Goal: Transaction & Acquisition: Purchase product/service

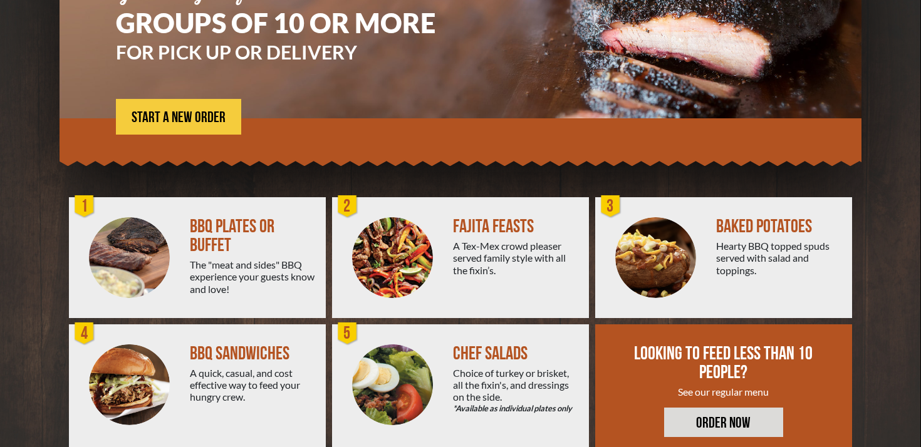
scroll to position [187, 0]
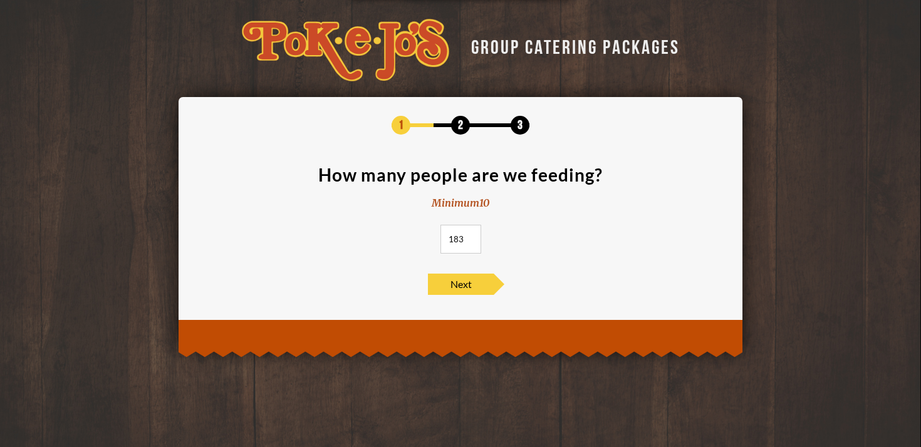
click at [470, 234] on input "183" at bounding box center [460, 239] width 41 height 29
click at [470, 234] on input "187" at bounding box center [460, 239] width 41 height 29
click at [470, 233] on input "202" at bounding box center [460, 239] width 41 height 29
click at [450, 281] on span "Next" at bounding box center [461, 284] width 66 height 21
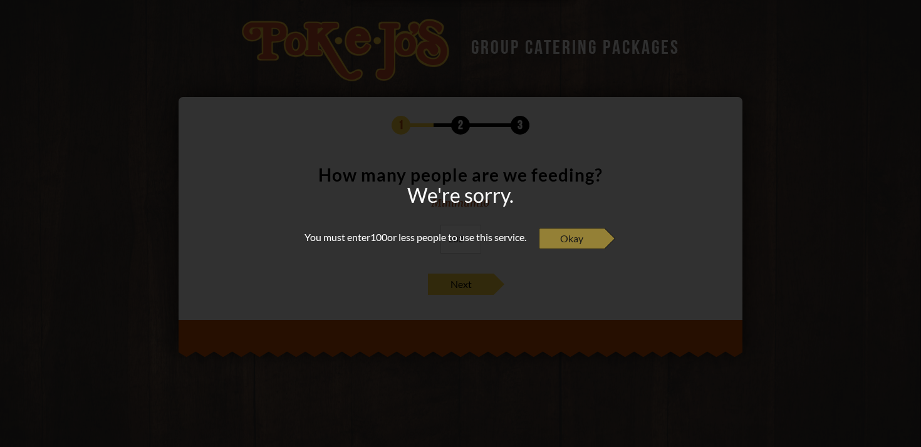
click at [603, 245] on span "Okay" at bounding box center [572, 238] width 66 height 21
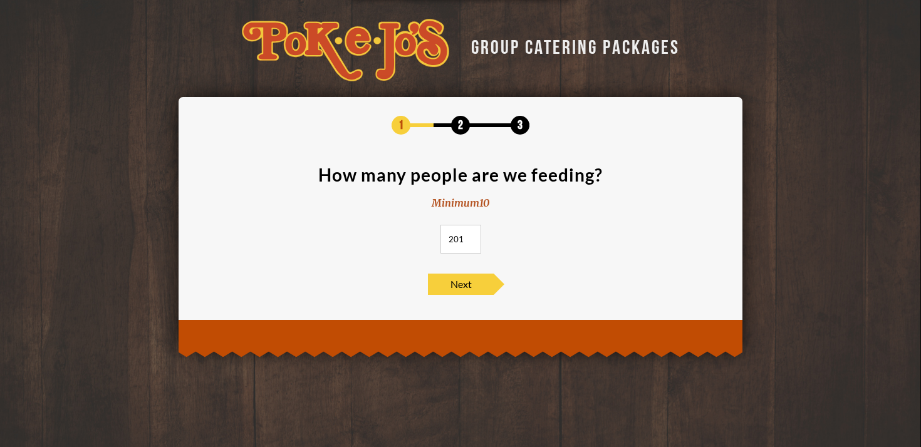
scroll to position [0, 1]
click at [468, 241] on input "146" at bounding box center [460, 239] width 41 height 29
click at [468, 241] on input "135" at bounding box center [460, 239] width 41 height 29
click at [468, 241] on input "123" at bounding box center [460, 239] width 41 height 29
click at [468, 241] on input "122" at bounding box center [460, 239] width 41 height 29
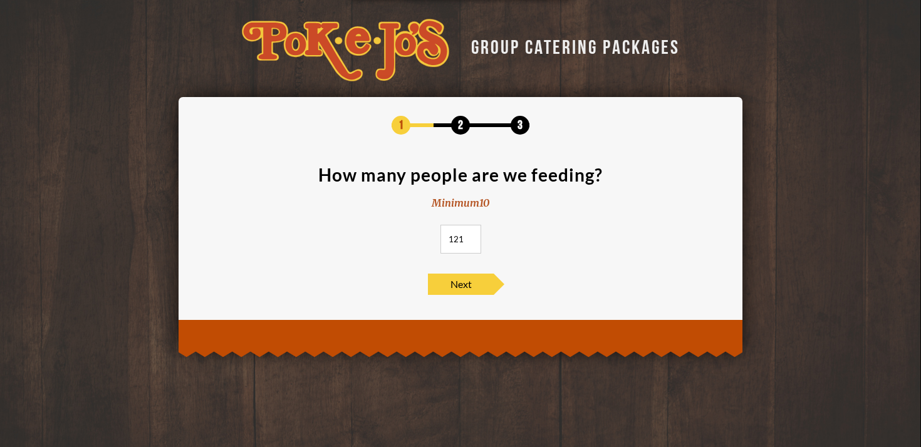
click at [468, 241] on input "121" at bounding box center [460, 239] width 41 height 29
click at [468, 241] on input "120" at bounding box center [460, 239] width 41 height 29
click at [468, 241] on input "119" at bounding box center [460, 239] width 41 height 29
click at [468, 241] on input "118" at bounding box center [460, 239] width 41 height 29
click at [468, 241] on input "110" at bounding box center [460, 239] width 41 height 29
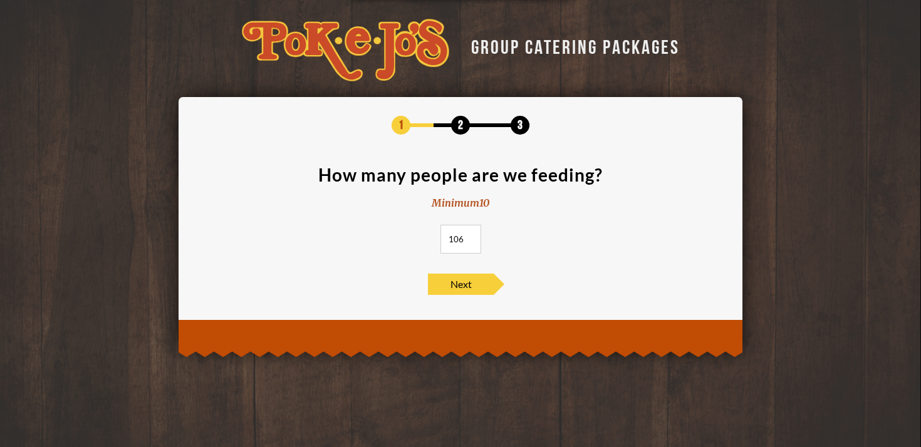
click at [468, 241] on input "106" at bounding box center [460, 239] width 41 height 29
click at [468, 240] on input "105" at bounding box center [460, 239] width 41 height 29
click at [468, 240] on input "104" at bounding box center [460, 239] width 41 height 29
click at [468, 240] on input "103" at bounding box center [460, 239] width 41 height 29
click at [468, 240] on input "102" at bounding box center [460, 239] width 41 height 29
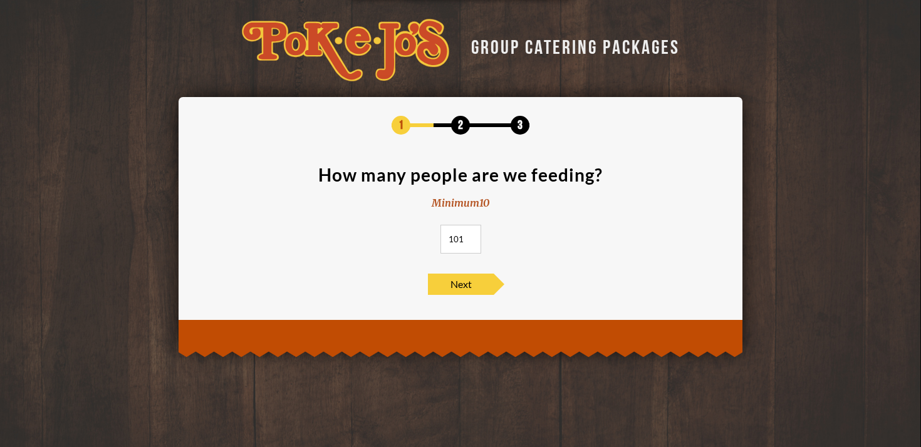
click at [468, 240] on input "101" at bounding box center [460, 239] width 41 height 29
type input "100"
click at [468, 240] on input "100" at bounding box center [460, 239] width 41 height 29
click at [449, 284] on span "Next" at bounding box center [461, 284] width 66 height 21
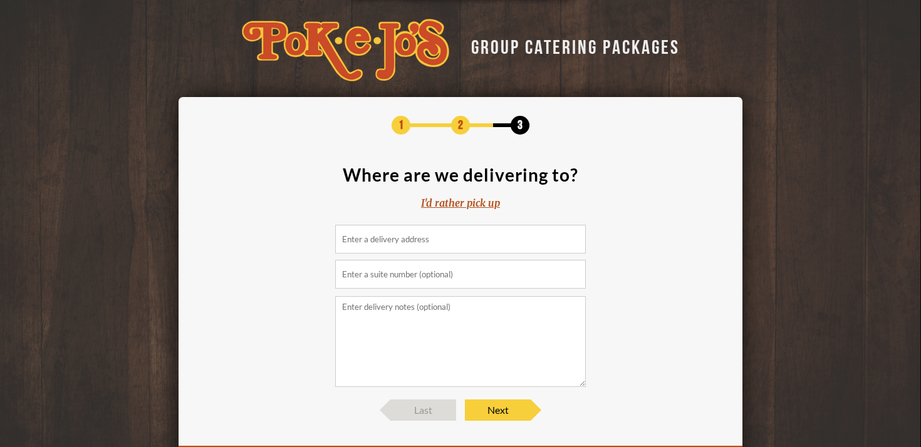
click at [451, 235] on input at bounding box center [460, 239] width 250 height 29
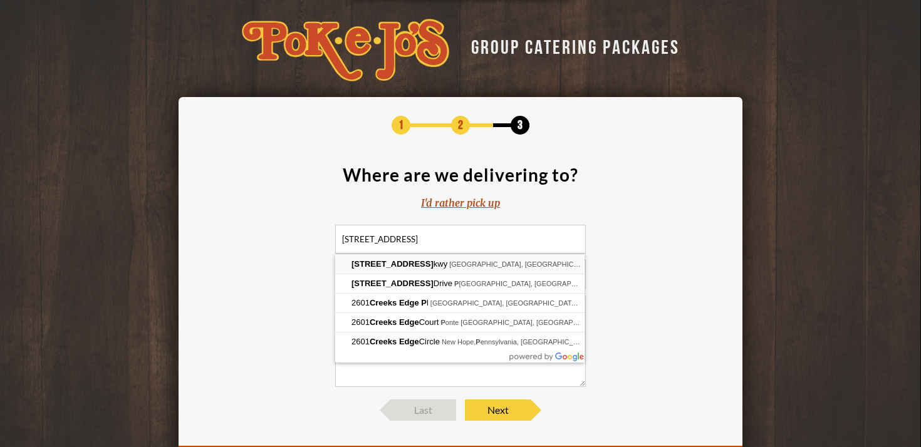
type input "2601 Creeks Edge Pkwy, Austin, TX, USA"
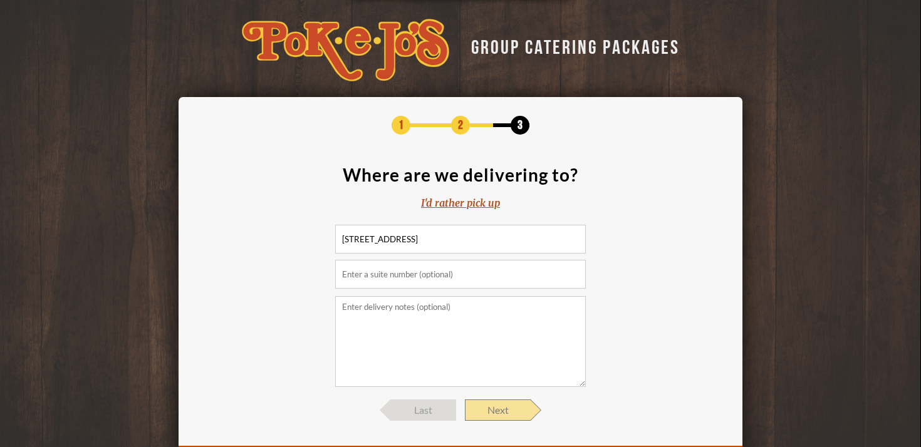
click at [489, 411] on span "Next" at bounding box center [498, 410] width 66 height 21
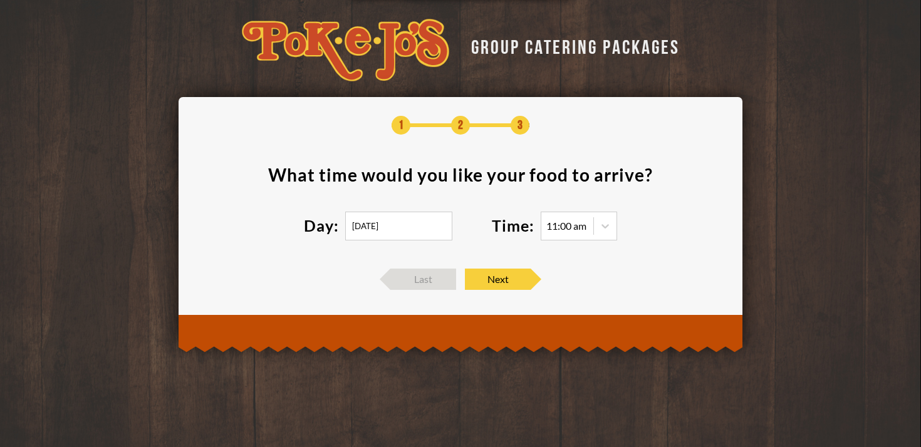
click at [440, 226] on input "[DATE]" at bounding box center [398, 226] width 107 height 29
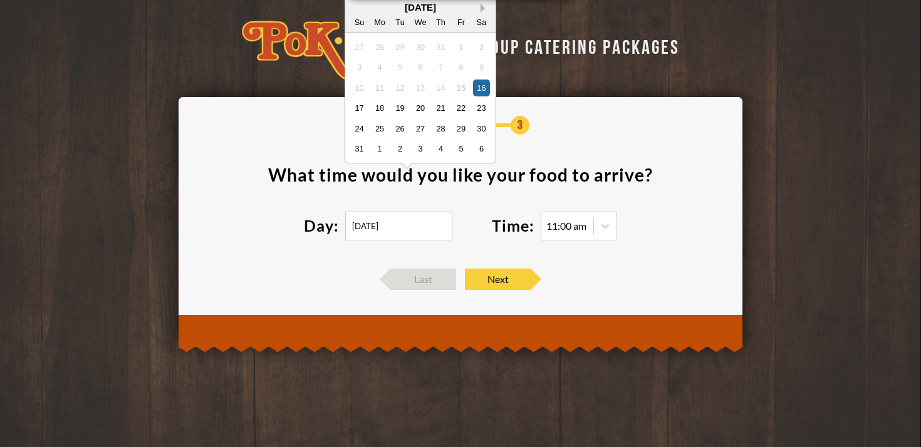
click at [489, 9] on button "Next Month" at bounding box center [484, 8] width 9 height 9
click at [495, 9] on div "September 2025" at bounding box center [420, 7] width 150 height 9
click at [361, 96] on div "14" at bounding box center [359, 87] width 17 height 17
type input "09/14/2025"
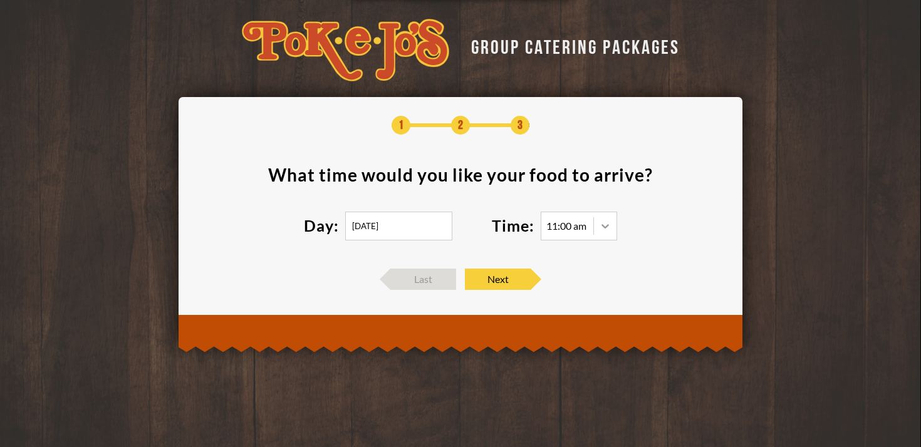
click at [606, 225] on icon at bounding box center [605, 226] width 8 height 4
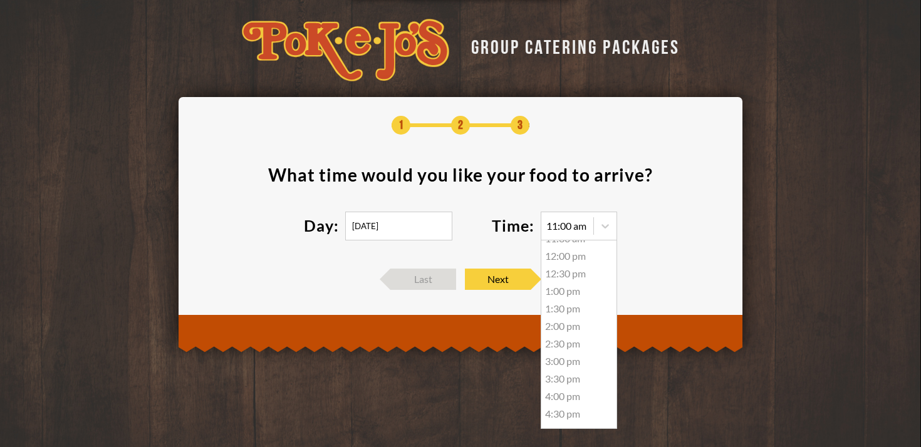
scroll to position [34, 0]
click at [566, 376] on div "3:30 pm" at bounding box center [578, 375] width 75 height 18
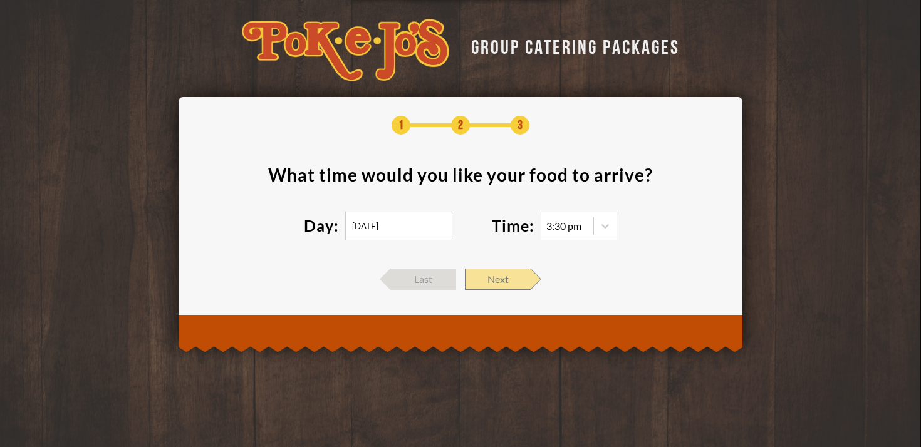
click at [500, 279] on span "Next" at bounding box center [498, 279] width 66 height 21
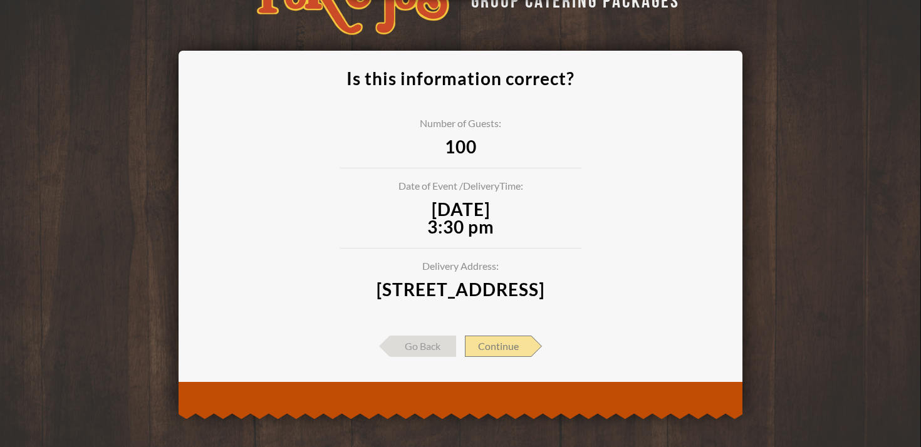
scroll to position [64, 0]
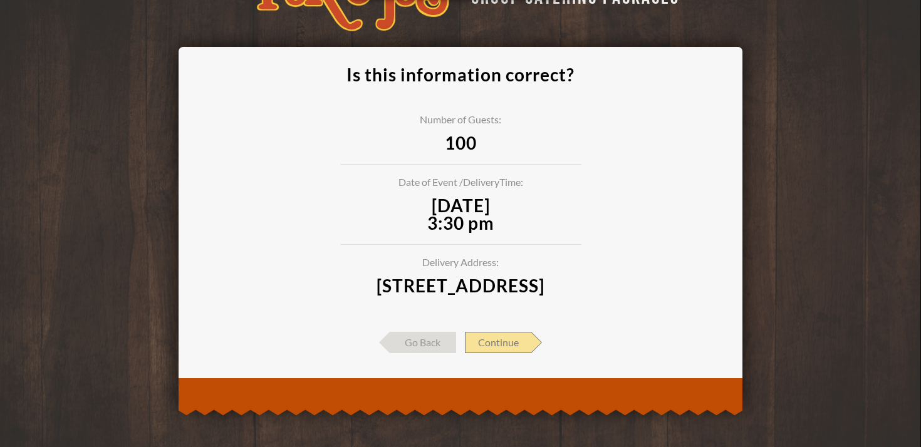
click at [494, 344] on span "Continue" at bounding box center [498, 342] width 66 height 21
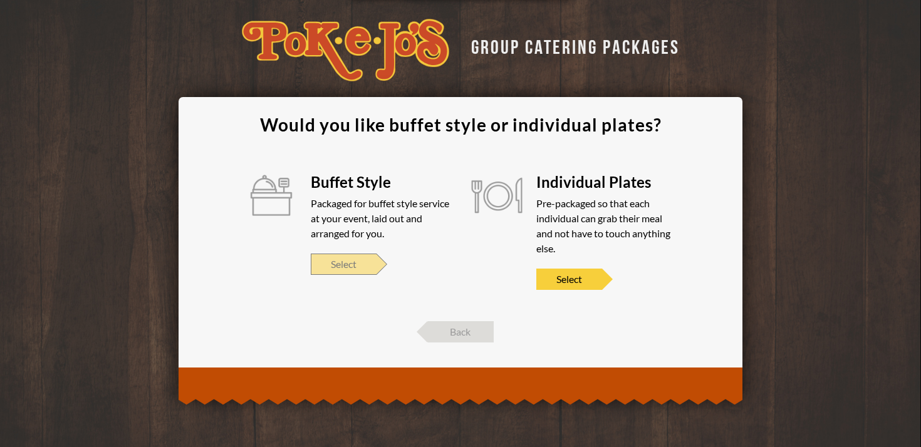
click at [353, 262] on span "Select" at bounding box center [344, 264] width 66 height 21
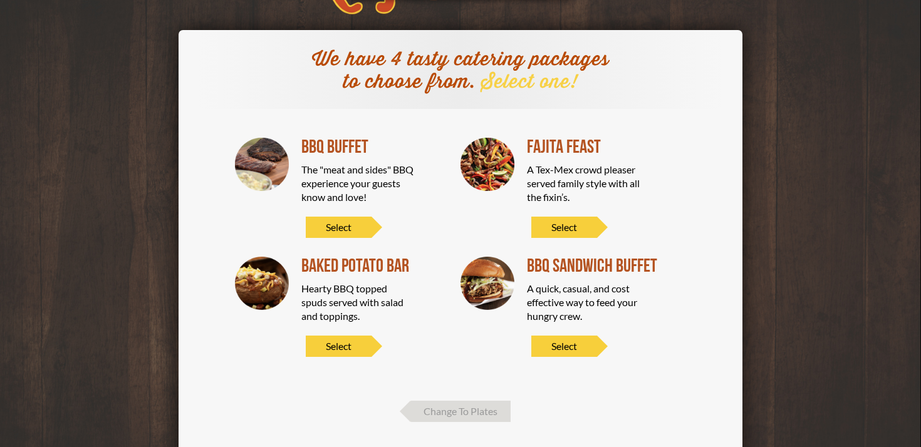
scroll to position [69, 0]
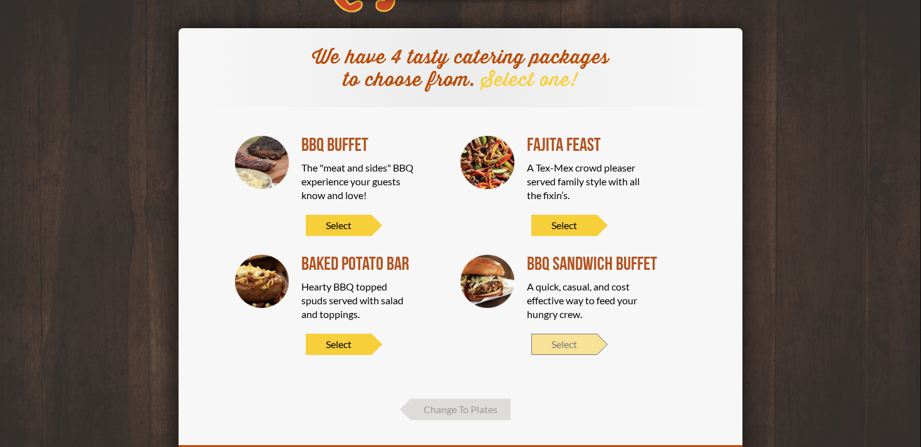
click at [558, 343] on span "Select" at bounding box center [564, 344] width 66 height 21
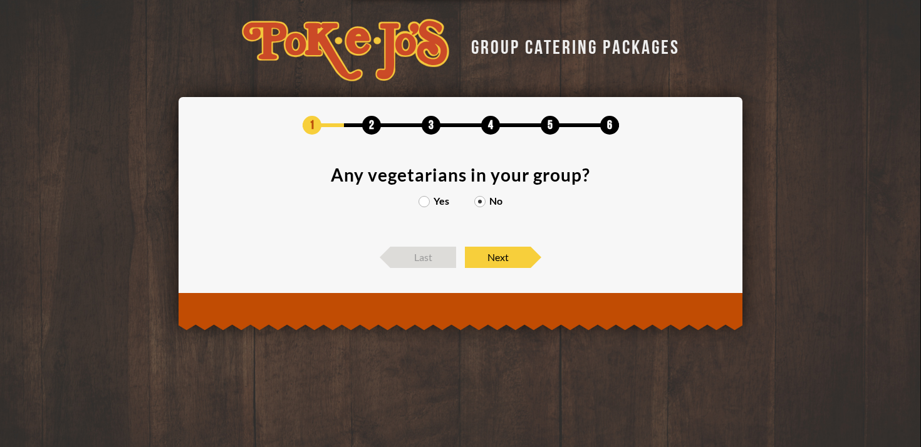
click at [422, 197] on label "Yes" at bounding box center [433, 201] width 31 height 10
click at [0, 0] on input "Yes" at bounding box center [0, 0] width 0 height 0
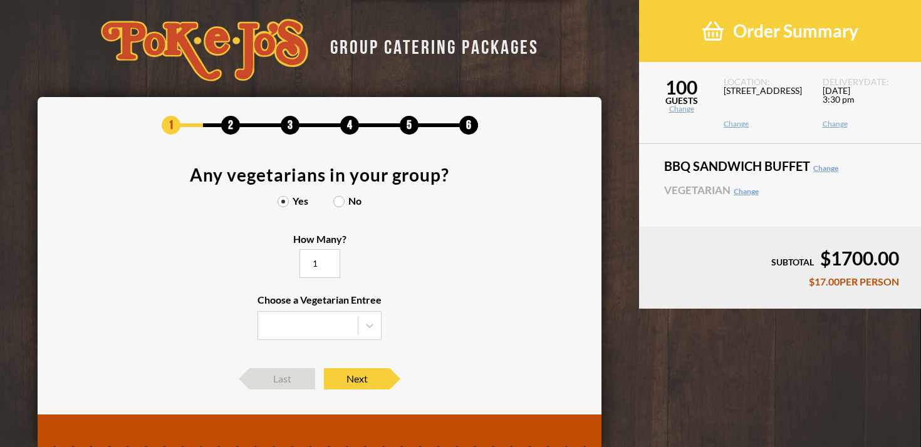
click at [340, 260] on input "1" at bounding box center [319, 263] width 41 height 29
click at [326, 260] on input "2" at bounding box center [319, 263] width 41 height 29
click at [326, 260] on input "3" at bounding box center [319, 263] width 41 height 29
click at [326, 260] on input "4" at bounding box center [319, 263] width 41 height 29
click at [326, 260] on input "5" at bounding box center [319, 263] width 41 height 29
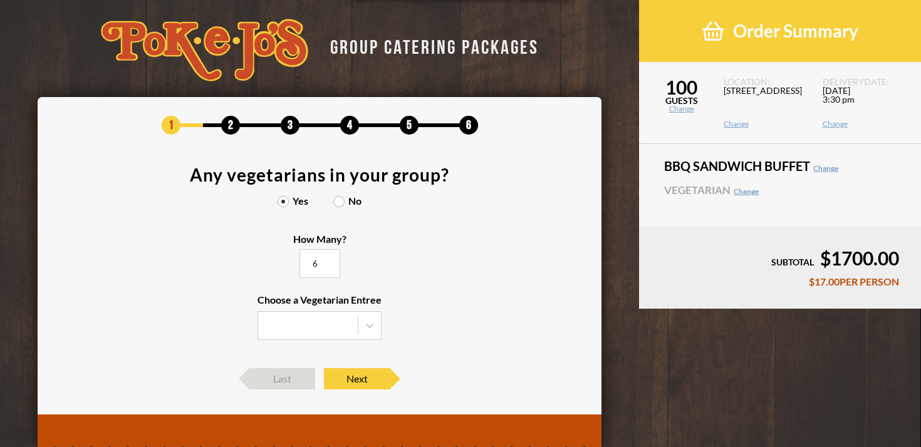
click at [326, 260] on input "6" at bounding box center [319, 263] width 41 height 29
click at [326, 260] on input "7" at bounding box center [319, 263] width 41 height 29
click at [326, 260] on input "8" at bounding box center [319, 263] width 41 height 29
click at [326, 260] on input "9" at bounding box center [319, 263] width 41 height 29
click at [326, 260] on input "10" at bounding box center [319, 263] width 41 height 29
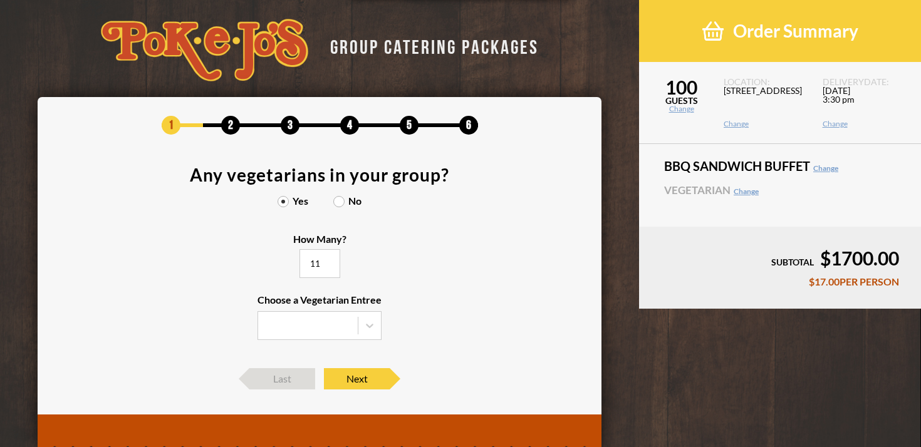
click at [326, 260] on input "11" at bounding box center [319, 263] width 41 height 29
click at [326, 260] on input "12" at bounding box center [319, 263] width 41 height 29
click at [326, 260] on input "13" at bounding box center [319, 263] width 41 height 29
click at [326, 260] on input "14" at bounding box center [319, 263] width 41 height 29
click at [326, 260] on input "15" at bounding box center [319, 263] width 41 height 29
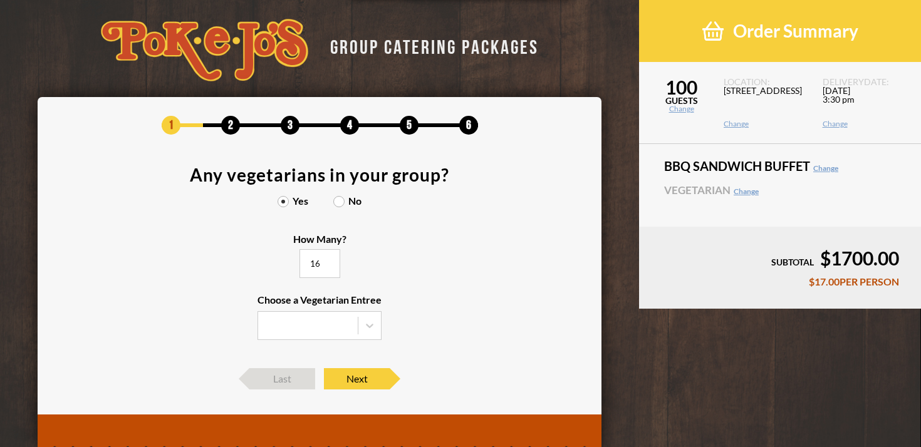
click at [326, 260] on input "16" at bounding box center [319, 263] width 41 height 29
click at [326, 260] on input "17" at bounding box center [319, 263] width 41 height 29
click at [326, 260] on input "18" at bounding box center [319, 263] width 41 height 29
click at [326, 260] on input "19" at bounding box center [319, 263] width 41 height 29
click at [326, 260] on input "20" at bounding box center [319, 263] width 41 height 29
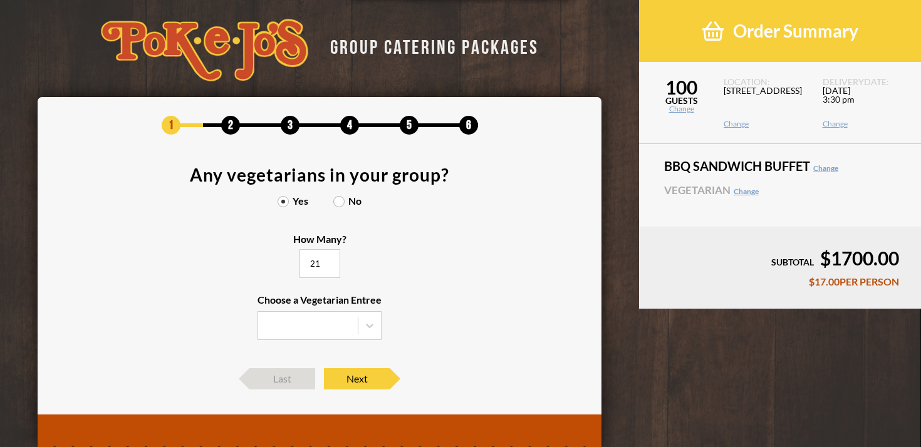
click at [326, 260] on input "21" at bounding box center [319, 263] width 41 height 29
click at [326, 260] on input "22" at bounding box center [319, 263] width 41 height 29
click at [326, 260] on input "23" at bounding box center [319, 263] width 41 height 29
click at [326, 260] on input "24" at bounding box center [319, 263] width 41 height 29
type input "25"
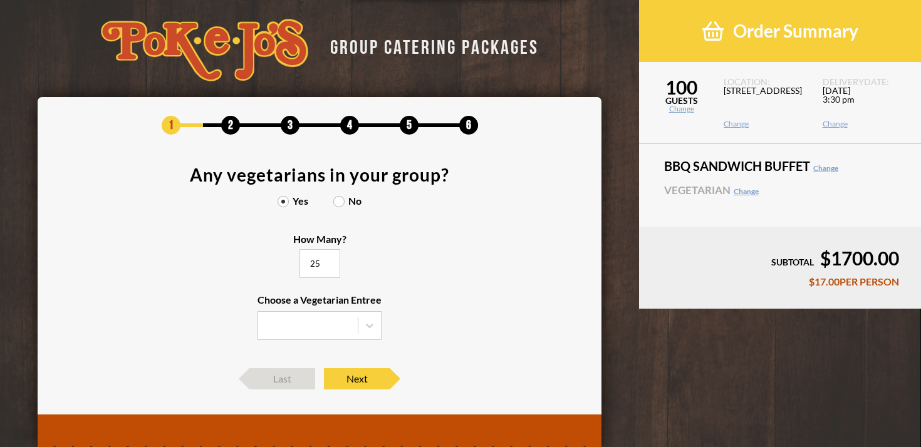
click at [326, 260] on input "25" at bounding box center [319, 263] width 41 height 29
click at [366, 322] on icon at bounding box center [369, 325] width 13 height 13
click at [0, 0] on input "Choose a Vegetarian Entree" at bounding box center [0, 0] width 0 height 0
click at [328, 385] on div "Entree Salad" at bounding box center [319, 387] width 123 height 18
click at [0, 0] on input "Choose a Vegetarian Entree Veggie Skewers Baked Potato Entree Salad" at bounding box center [0, 0] width 0 height 0
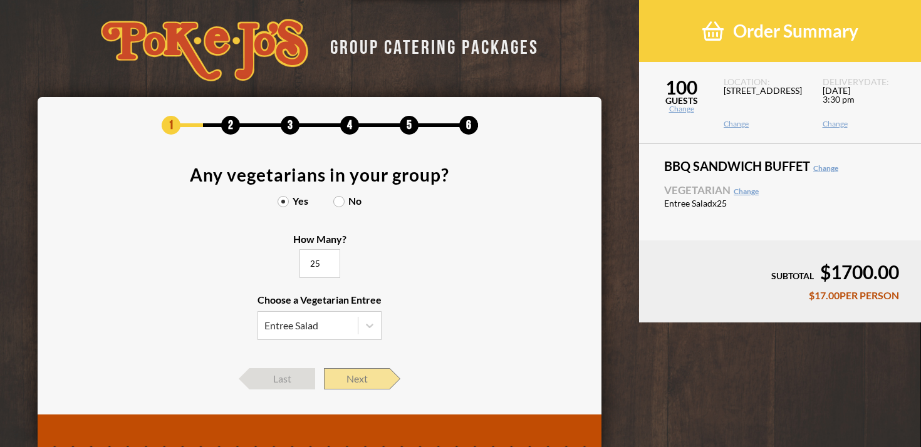
click at [356, 374] on span "Next" at bounding box center [357, 378] width 66 height 21
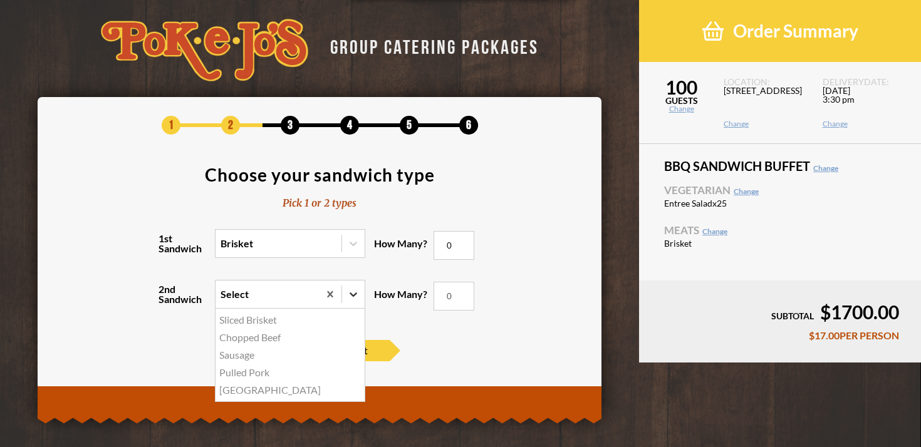
click at [355, 290] on icon at bounding box center [353, 294] width 13 height 13
click at [166, 300] on input "2nd Sandwich option Sliced Brisket focused, 1 of 5. 5 results available. Use Up…" at bounding box center [166, 300] width 0 height 0
click at [234, 388] on div "[GEOGRAPHIC_DATA]" at bounding box center [289, 390] width 149 height 18
click at [166, 300] on input "2nd Sandwich option Turkey focused, 5 of 5. 5 results available. Use Up and Dow…" at bounding box center [166, 300] width 0 height 0
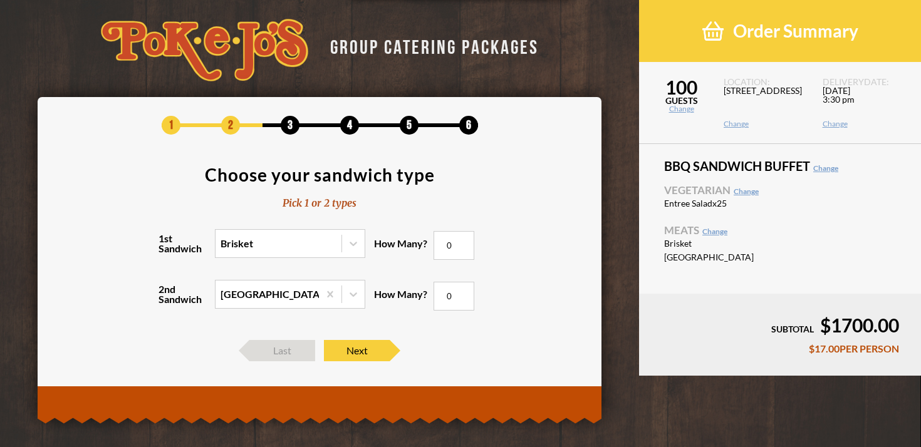
click at [363, 339] on div "1 2 3 4 5 6 Choose your sandwich type Pick 1 or 2 types 1st Sandwich Brisket Ho…" at bounding box center [319, 238] width 526 height 245
click at [357, 352] on span "Next" at bounding box center [357, 350] width 66 height 21
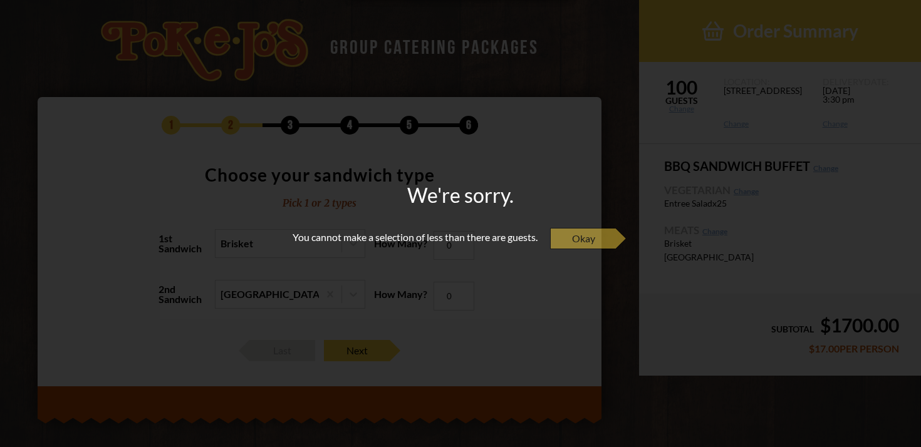
click at [599, 244] on span "Okay" at bounding box center [583, 238] width 66 height 21
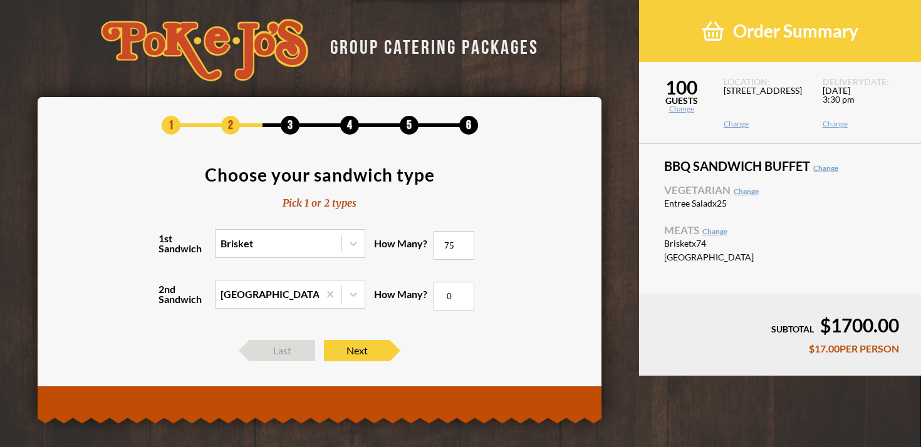
click at [463, 240] on input "75" at bounding box center [453, 245] width 41 height 29
click at [462, 245] on input "67" at bounding box center [453, 245] width 41 height 29
click at [463, 240] on input "68" at bounding box center [453, 245] width 41 height 29
click at [463, 240] on input "69" at bounding box center [453, 245] width 41 height 29
click at [463, 240] on input "70" at bounding box center [453, 245] width 41 height 29
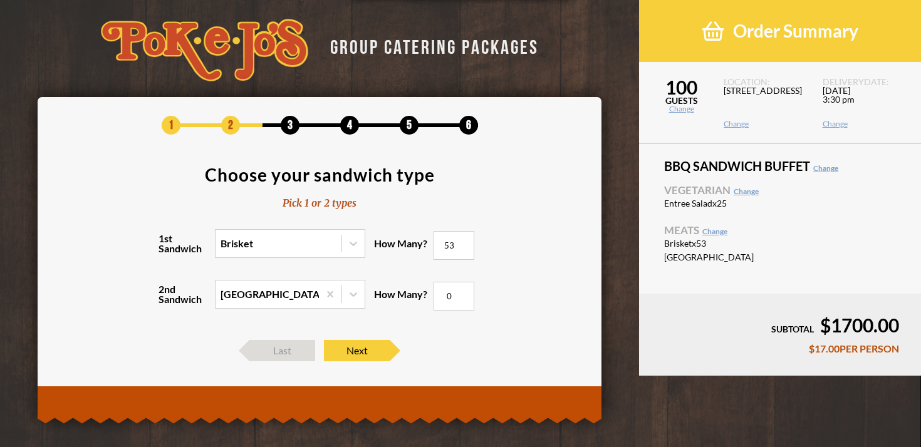
type input "53"
click at [462, 247] on input "53" at bounding box center [453, 245] width 41 height 29
click at [463, 292] on input "29" at bounding box center [453, 296] width 41 height 29
type input "30"
click at [463, 292] on input "30" at bounding box center [453, 296] width 41 height 29
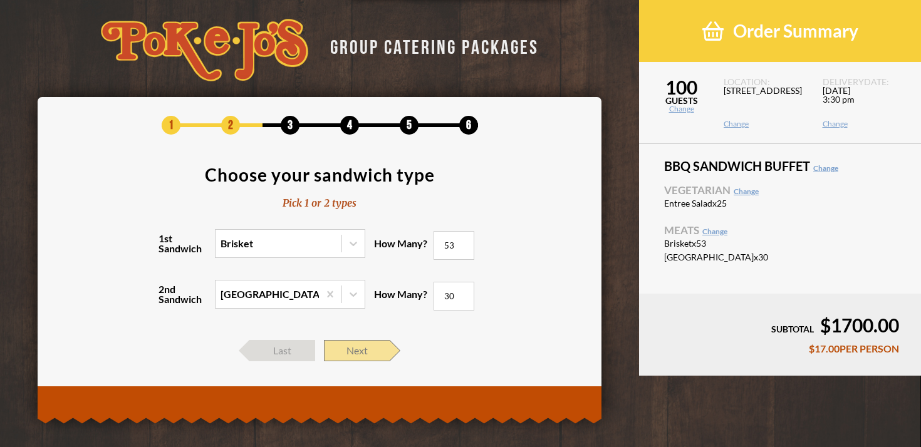
click at [360, 347] on span "Next" at bounding box center [357, 350] width 66 height 21
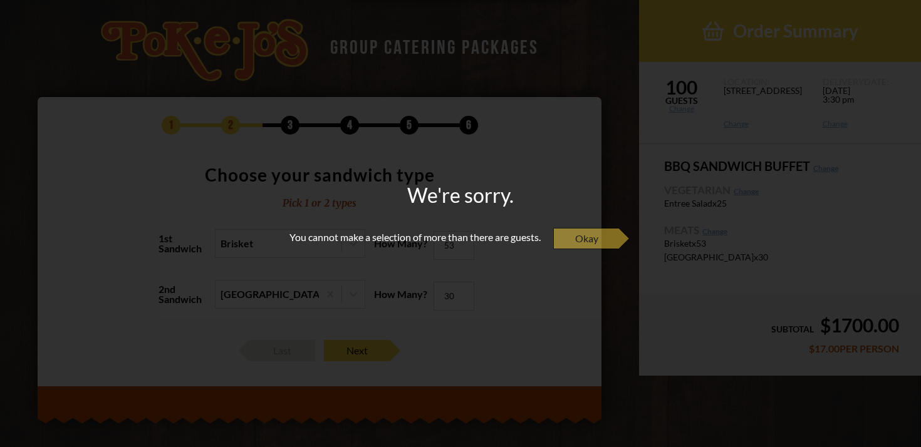
click at [611, 242] on span "Okay" at bounding box center [586, 238] width 66 height 21
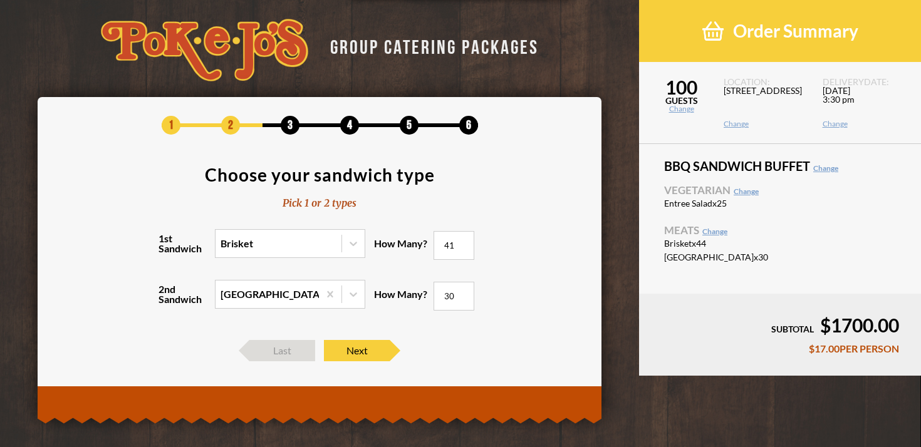
click at [461, 249] on input "41" at bounding box center [453, 245] width 41 height 29
click at [367, 351] on span "Next" at bounding box center [357, 350] width 66 height 21
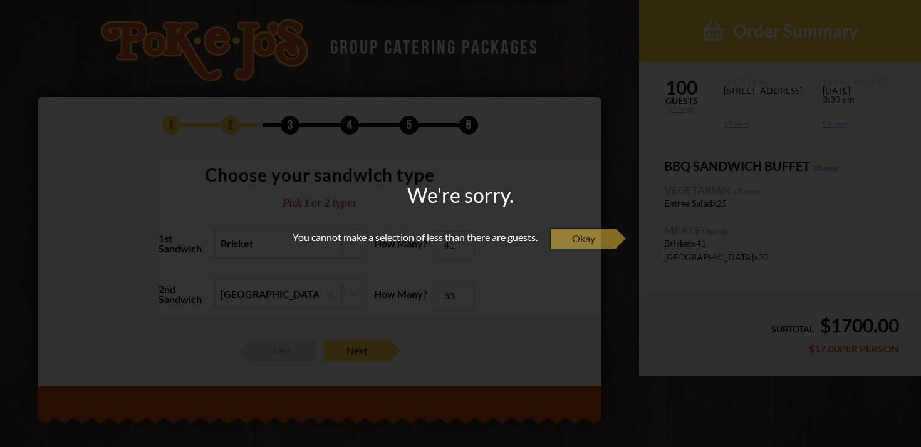
click at [612, 239] on span "Okay" at bounding box center [583, 238] width 66 height 21
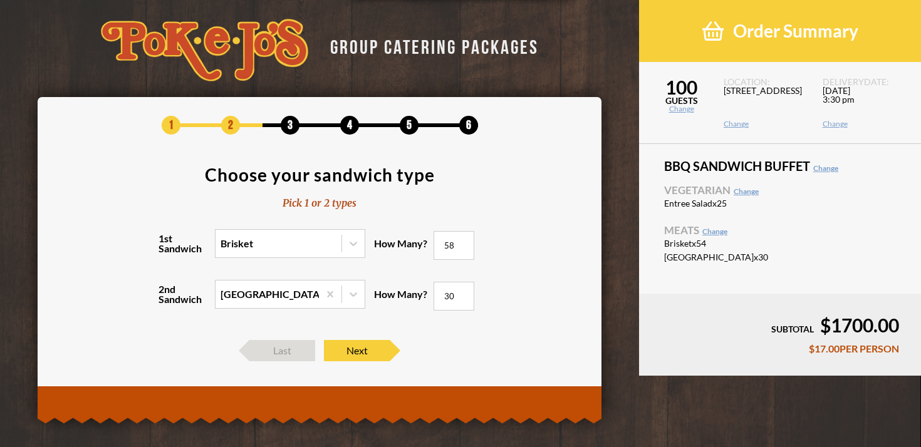
click at [462, 242] on input "58" at bounding box center [453, 245] width 41 height 29
click at [462, 242] on input "59" at bounding box center [453, 245] width 41 height 29
type input "60"
click at [462, 242] on input "60" at bounding box center [453, 245] width 41 height 29
click at [355, 351] on span "Next" at bounding box center [357, 350] width 66 height 21
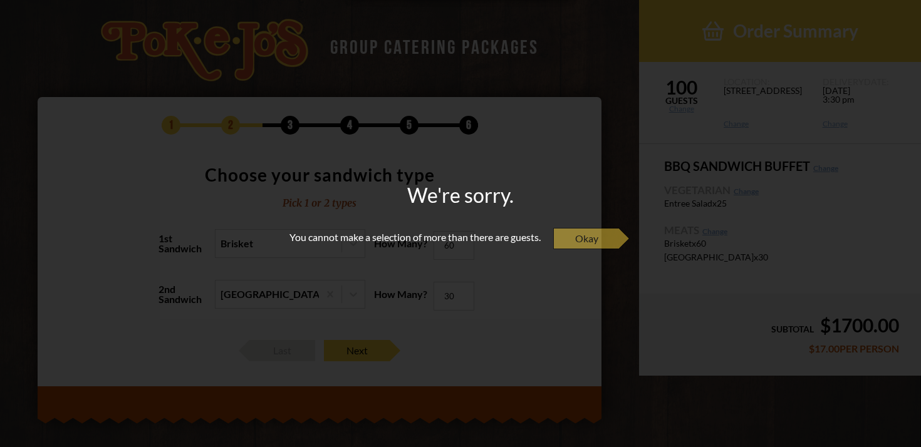
click at [619, 244] on span "Okay" at bounding box center [586, 238] width 66 height 21
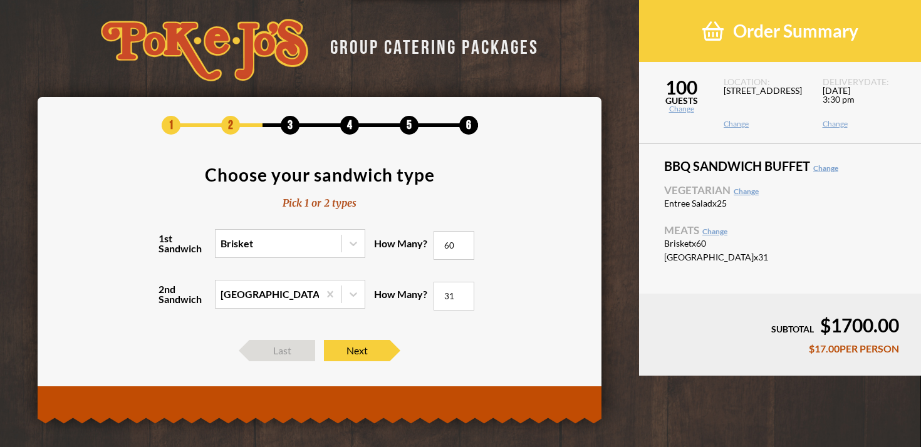
click at [462, 293] on input "31" at bounding box center [453, 296] width 41 height 29
click at [462, 293] on input "32" at bounding box center [453, 296] width 41 height 29
click at [462, 293] on input "33" at bounding box center [453, 296] width 41 height 29
click at [462, 293] on input "34" at bounding box center [453, 296] width 41 height 29
click at [462, 293] on input "35" at bounding box center [453, 296] width 41 height 29
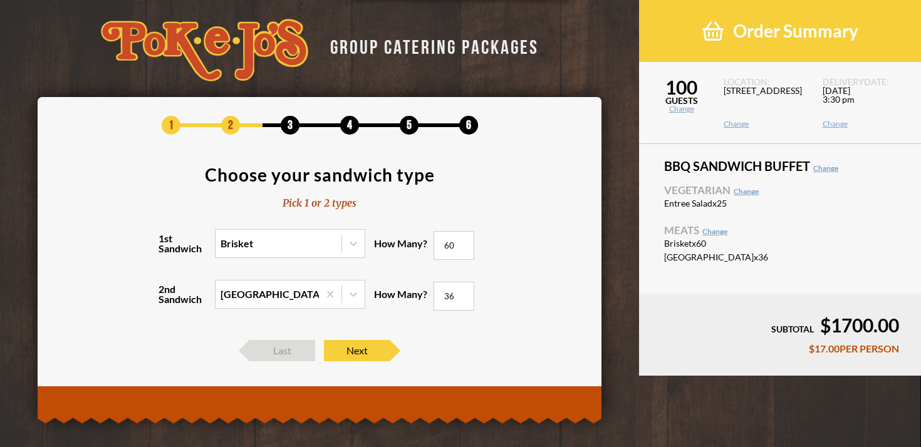
click at [462, 293] on input "36" at bounding box center [453, 296] width 41 height 29
click at [462, 293] on input "37" at bounding box center [453, 296] width 41 height 29
click at [462, 293] on input "38" at bounding box center [453, 296] width 41 height 29
click at [462, 293] on input "39" at bounding box center [453, 296] width 41 height 29
click at [462, 293] on input "40" at bounding box center [453, 296] width 41 height 29
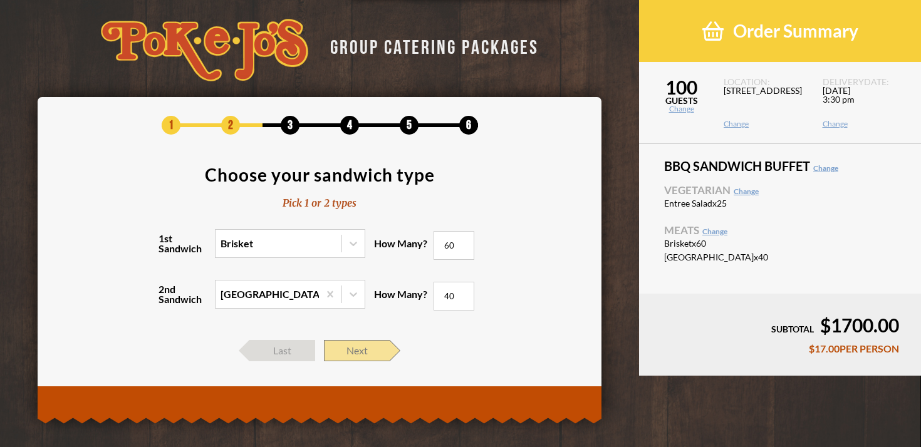
click at [362, 349] on span "Next" at bounding box center [357, 350] width 66 height 21
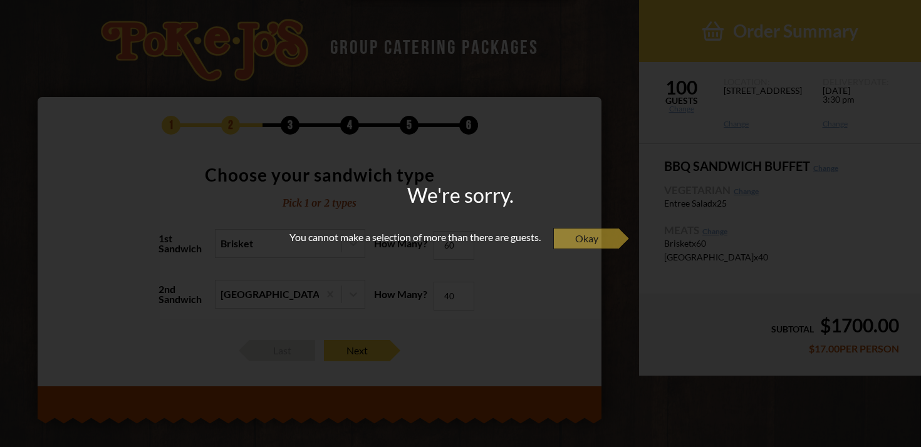
click at [616, 242] on span "Okay" at bounding box center [586, 238] width 66 height 21
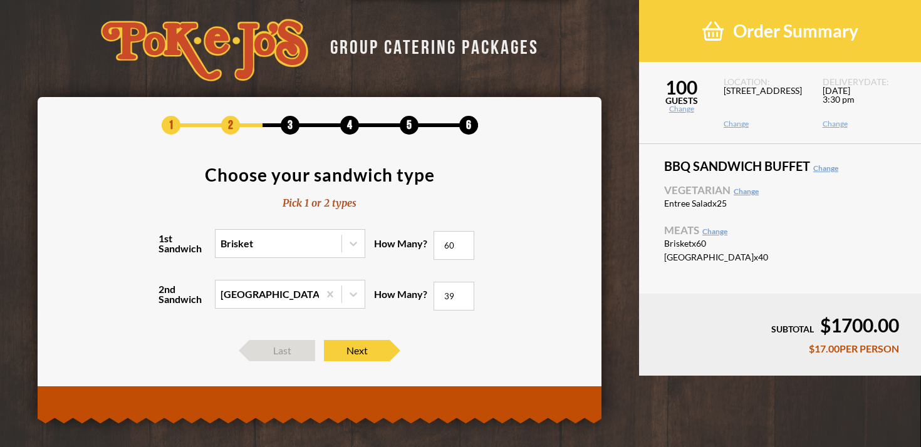
click at [461, 298] on input "39" at bounding box center [453, 296] width 41 height 29
click at [461, 298] on input "38" at bounding box center [453, 296] width 41 height 29
type input "15"
click at [461, 298] on input "15" at bounding box center [453, 296] width 41 height 29
click at [362, 353] on span "Next" at bounding box center [357, 350] width 66 height 21
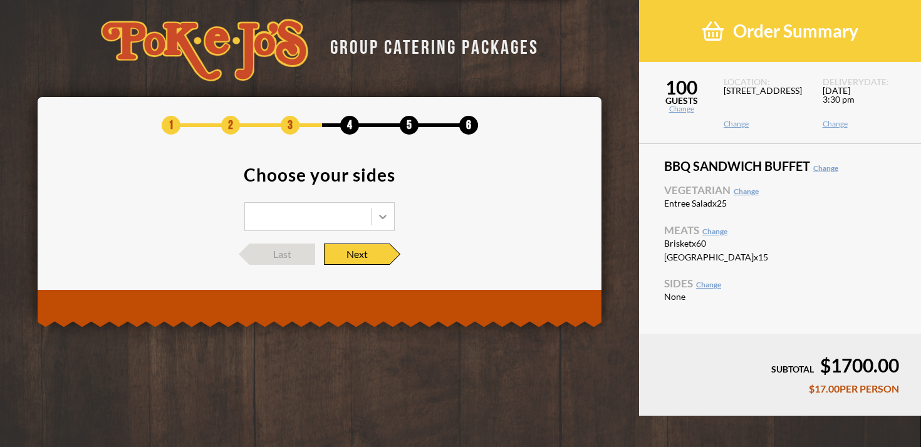
click at [382, 214] on icon at bounding box center [382, 216] width 13 height 13
click at [336, 260] on div "Potato Salad" at bounding box center [319, 260] width 149 height 18
click at [354, 253] on span "Next" at bounding box center [357, 254] width 66 height 21
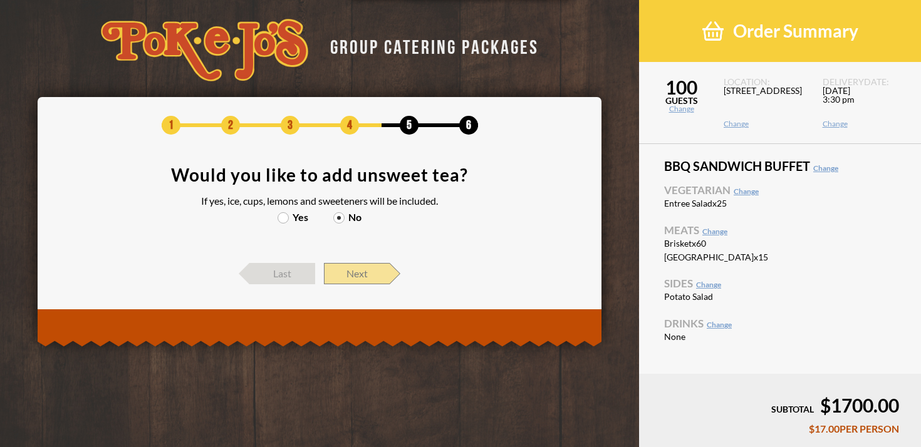
click at [350, 272] on span "Next" at bounding box center [357, 273] width 66 height 21
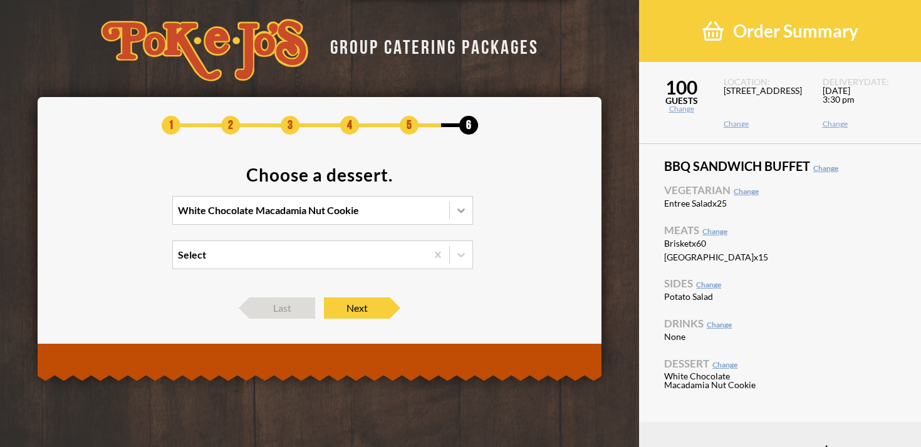
click at [463, 210] on icon at bounding box center [461, 210] width 13 height 13
click at [123, 216] on input "White Chocolate Macadamia Nut Cookie" at bounding box center [123, 216] width 0 height 0
click at [304, 268] on div "[PERSON_NAME] +$1.50/PERSON" at bounding box center [322, 271] width 299 height 18
click at [123, 216] on input "option [PERSON_NAME] focused, 3 of 4. 4 results available. Use Up and Down to c…" at bounding box center [123, 216] width 0 height 0
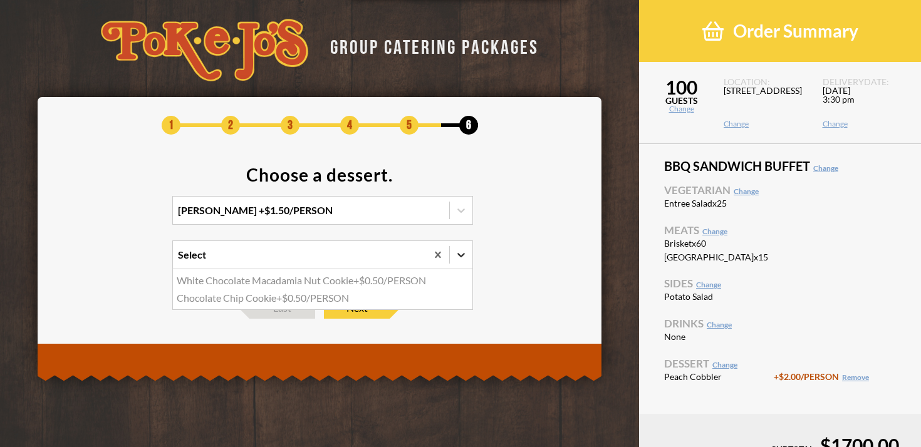
click at [460, 252] on icon at bounding box center [461, 255] width 13 height 13
click at [123, 260] on input "option White Chocolate Macadamia Nut Cookie focused, 1 of 2. 2 results availabl…" at bounding box center [123, 260] width 0 height 0
click at [527, 265] on section "Choose a dessert. Peach Cobbler +$1.50/PERSON option White Chocolate Macadamia …" at bounding box center [319, 225] width 526 height 119
click at [357, 307] on span "Next" at bounding box center [357, 307] width 66 height 21
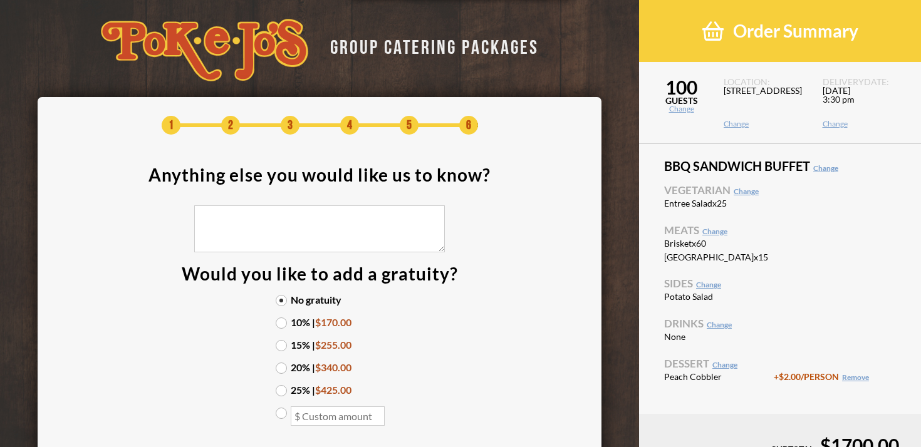
click at [281, 322] on label "10% | $170.00" at bounding box center [320, 322] width 88 height 10
click at [0, 0] on input "10% | $170.00" at bounding box center [0, 0] width 0 height 0
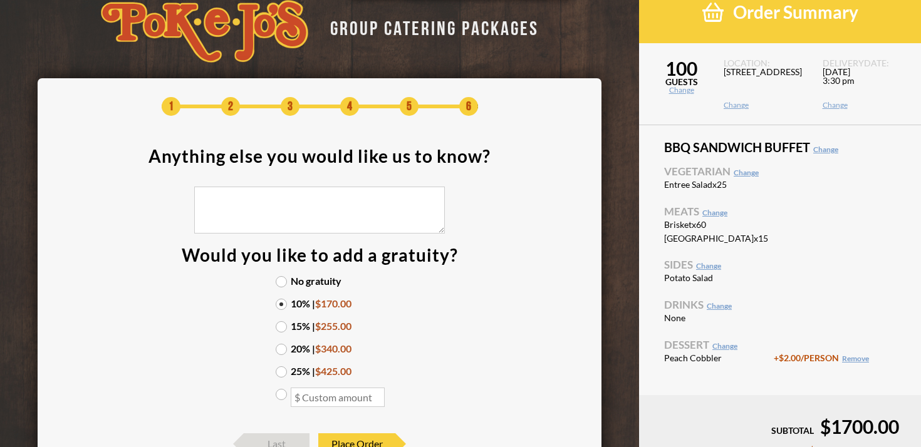
scroll to position [21, 0]
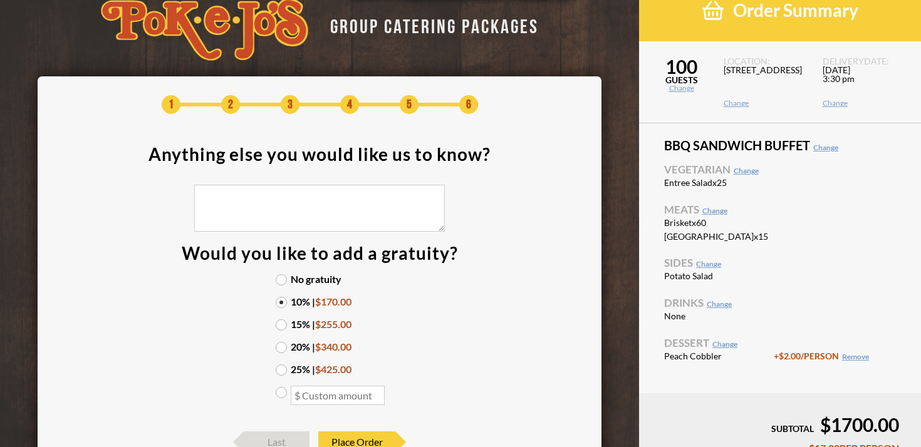
click at [718, 309] on link "Change" at bounding box center [718, 303] width 25 height 9
click at [722, 309] on link "Change" at bounding box center [718, 303] width 25 height 9
click at [720, 309] on link "Change" at bounding box center [718, 303] width 25 height 9
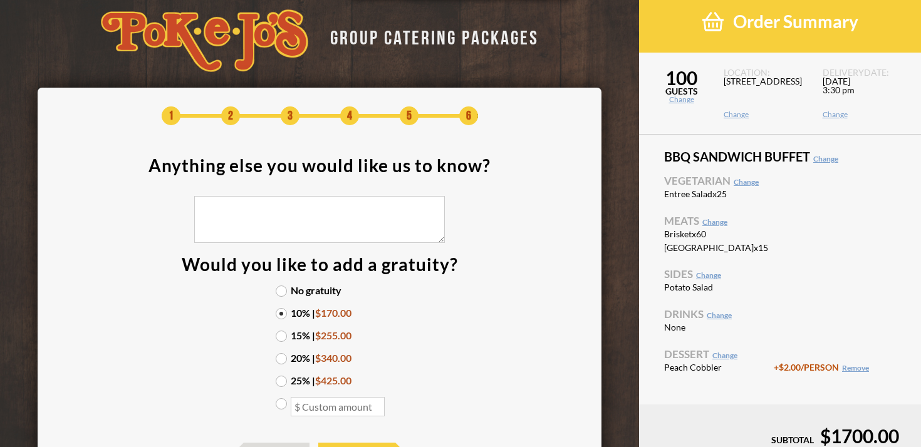
scroll to position [7, 0]
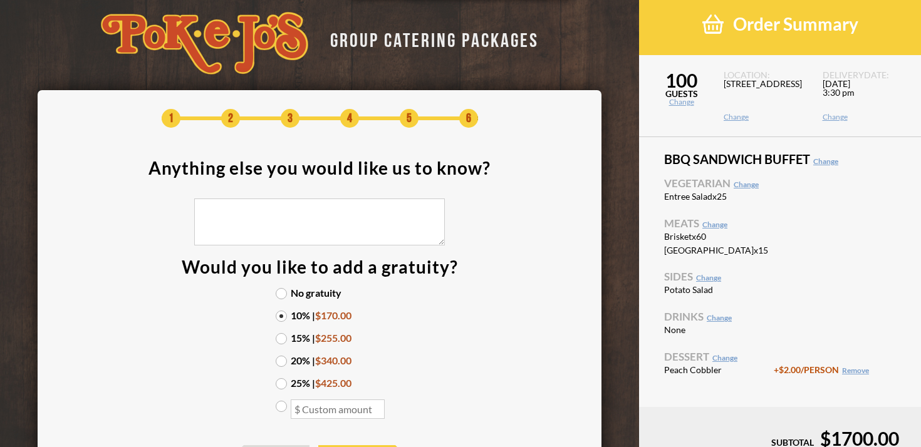
click at [719, 322] on link "Change" at bounding box center [718, 317] width 25 height 9
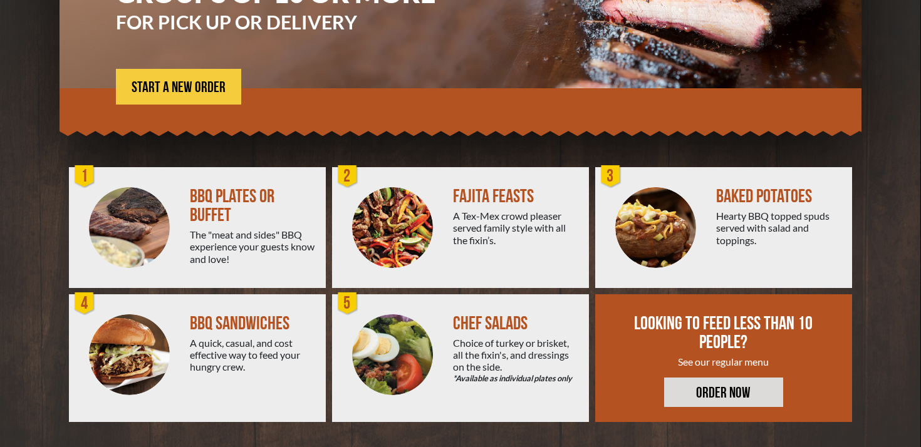
scroll to position [282, 0]
click at [501, 195] on div "FAJITA FEASTS" at bounding box center [516, 196] width 126 height 19
click at [490, 210] on div "A Tex-Mex crowd pleaser served family style with all the fixin’s." at bounding box center [516, 228] width 126 height 36
click at [398, 204] on img at bounding box center [392, 227] width 81 height 81
click at [686, 389] on link "ORDER NOW" at bounding box center [723, 392] width 119 height 29
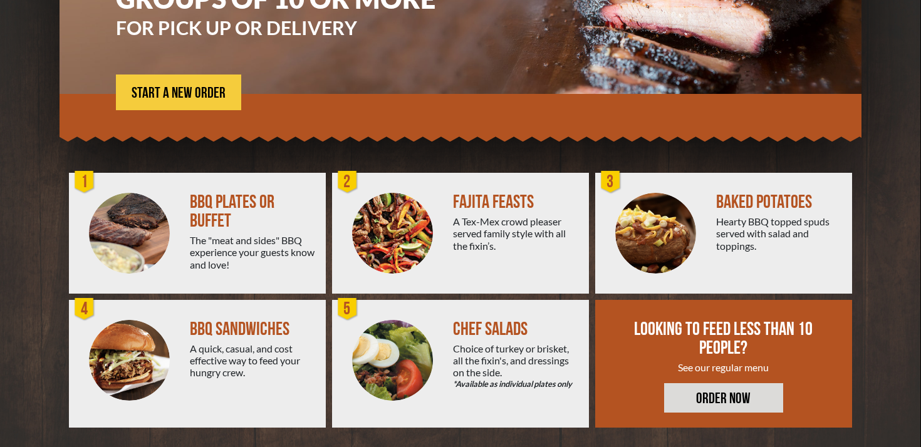
scroll to position [217, 0]
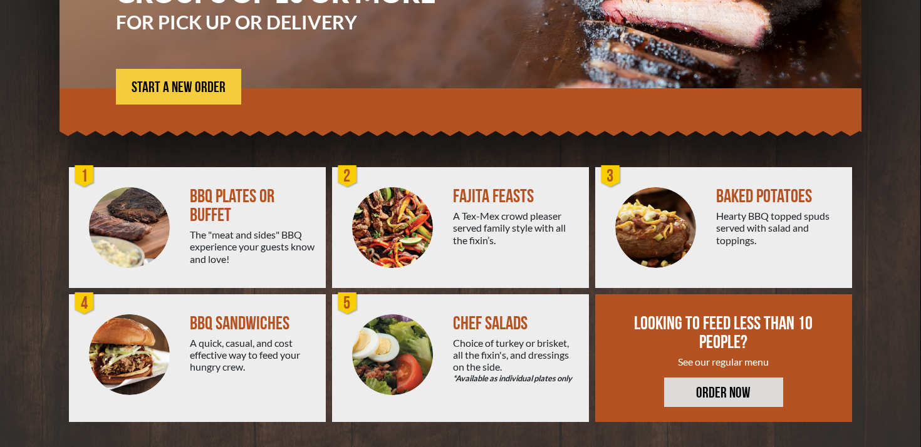
click at [244, 225] on div "BBQ PLATES OR BUFFET" at bounding box center [253, 206] width 126 height 38
click at [224, 95] on span "START A NEW ORDER" at bounding box center [179, 87] width 94 height 15
click at [204, 95] on span "START A NEW ORDER" at bounding box center [179, 87] width 94 height 15
click at [235, 225] on div "BBQ PLATES OR BUFFET" at bounding box center [253, 206] width 126 height 38
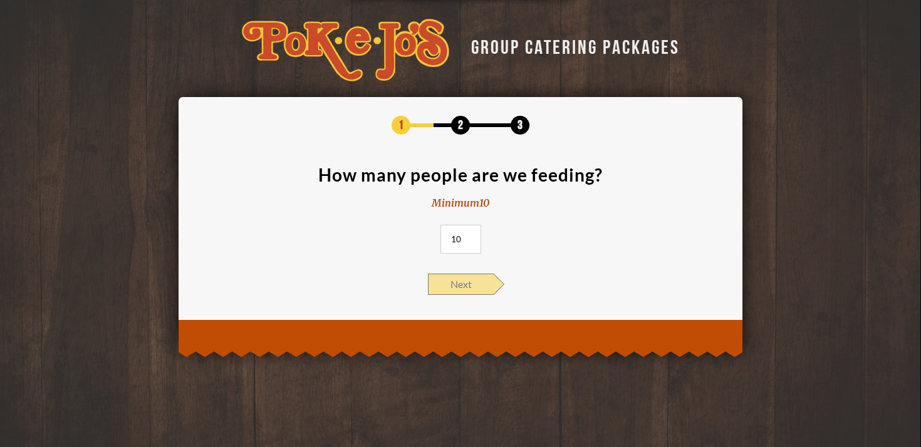
click at [466, 284] on span "Next" at bounding box center [461, 284] width 66 height 21
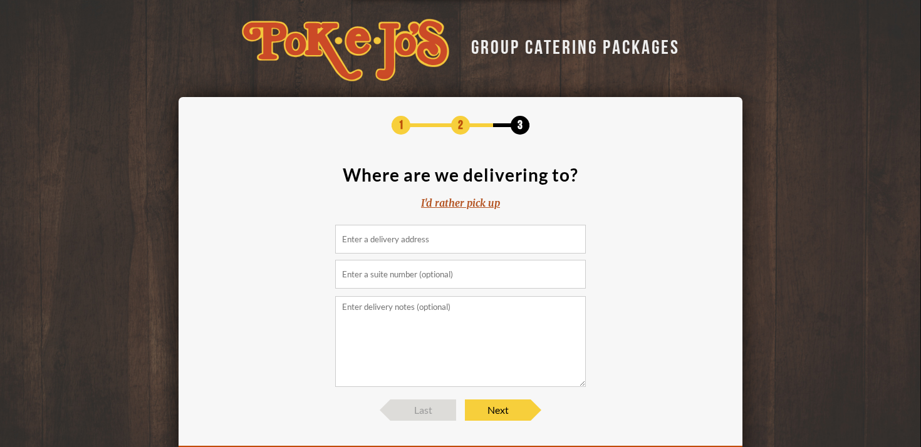
click at [485, 423] on div "1 2 3 Where are we delivering to? I'd rather pick up Last Next" at bounding box center [460, 268] width 564 height 343
click at [470, 203] on div "I'd rather pick up" at bounding box center [460, 203] width 79 height 14
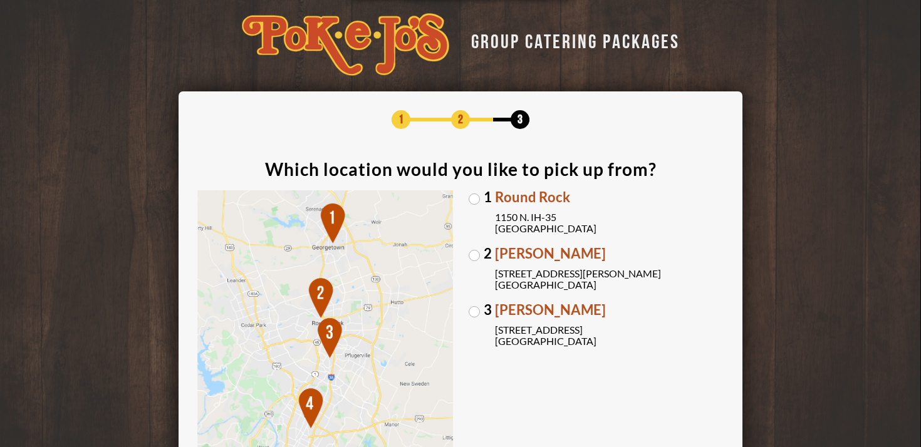
scroll to position [7, 0]
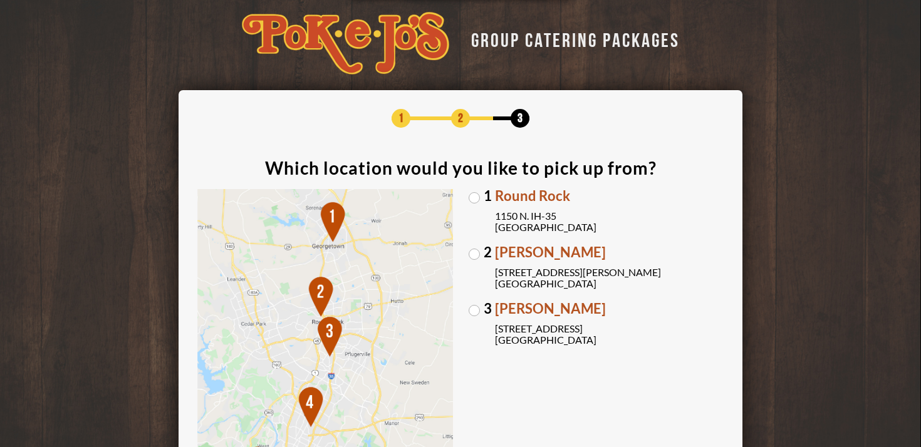
click at [475, 309] on label "3 [PERSON_NAME] [STREET_ADDRESS]" at bounding box center [595, 324] width 255 height 44
click at [0, 0] on input "3 [PERSON_NAME] [STREET_ADDRESS]" at bounding box center [0, 0] width 0 height 0
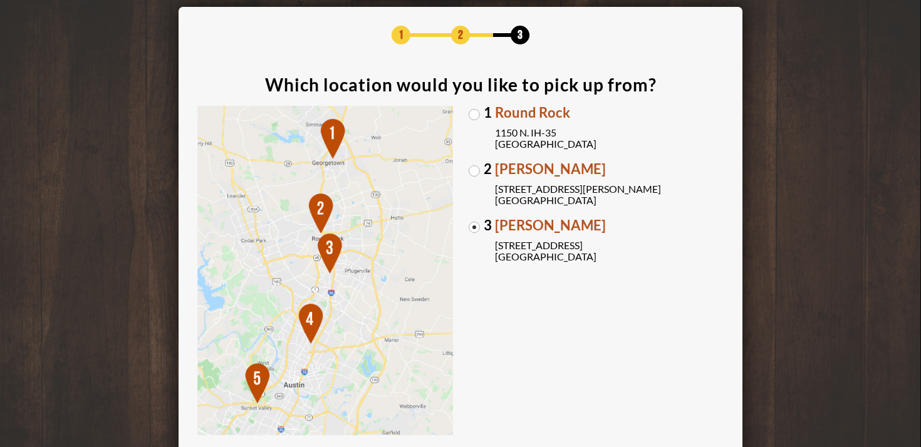
scroll to position [167, 0]
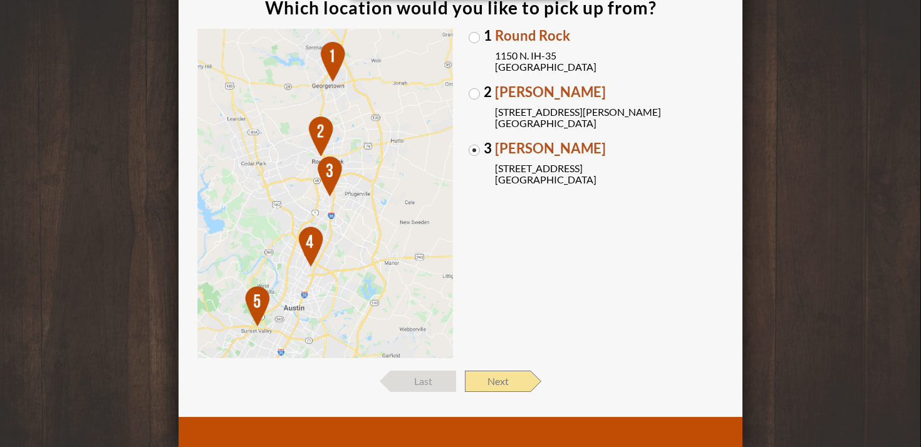
click at [489, 389] on span "Next" at bounding box center [498, 381] width 66 height 21
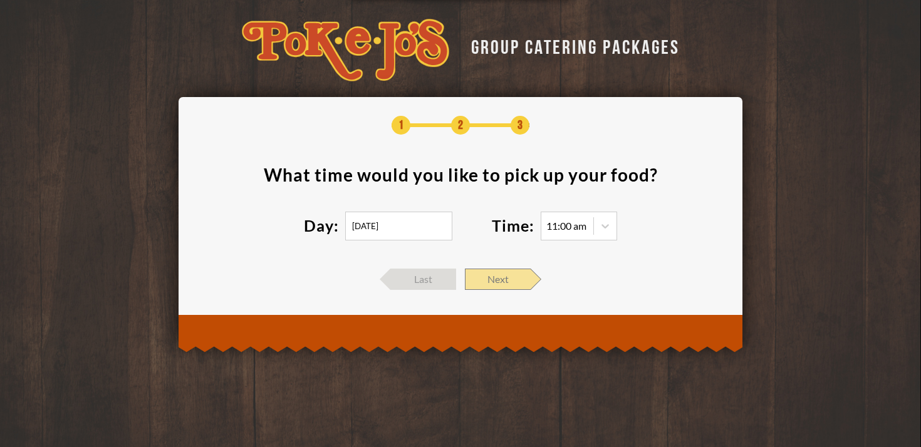
scroll to position [0, 0]
click at [497, 279] on span "Next" at bounding box center [498, 279] width 66 height 21
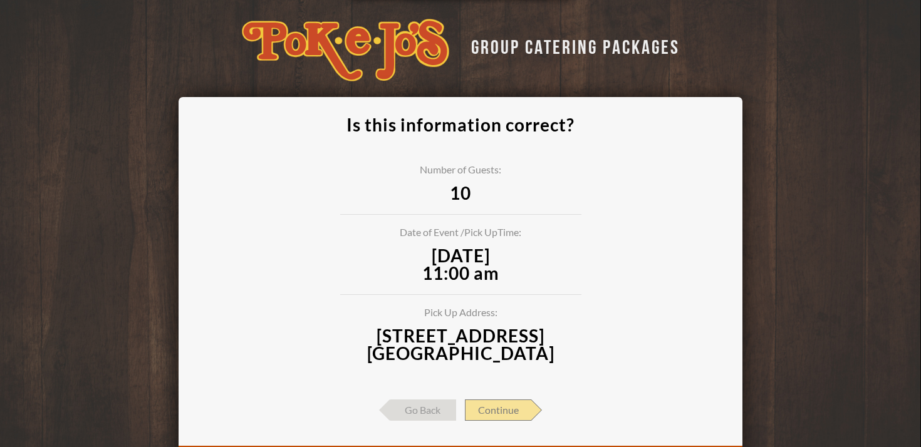
click at [490, 401] on span "Continue" at bounding box center [498, 410] width 66 height 21
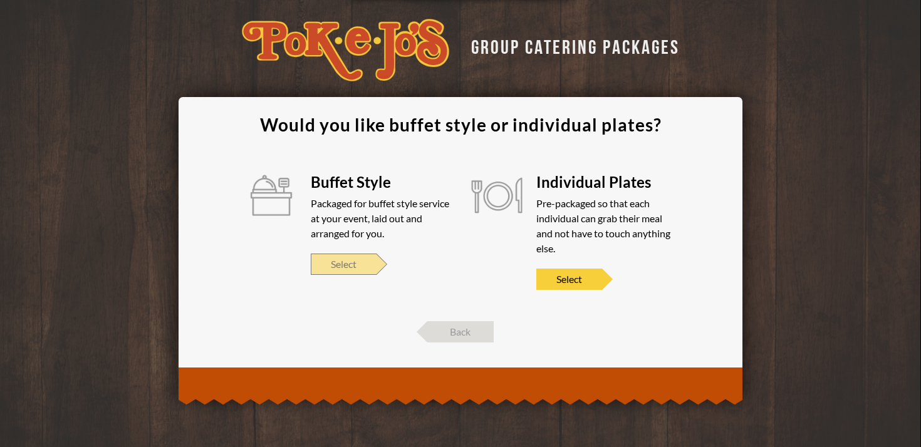
click at [351, 262] on span "Select" at bounding box center [344, 264] width 66 height 21
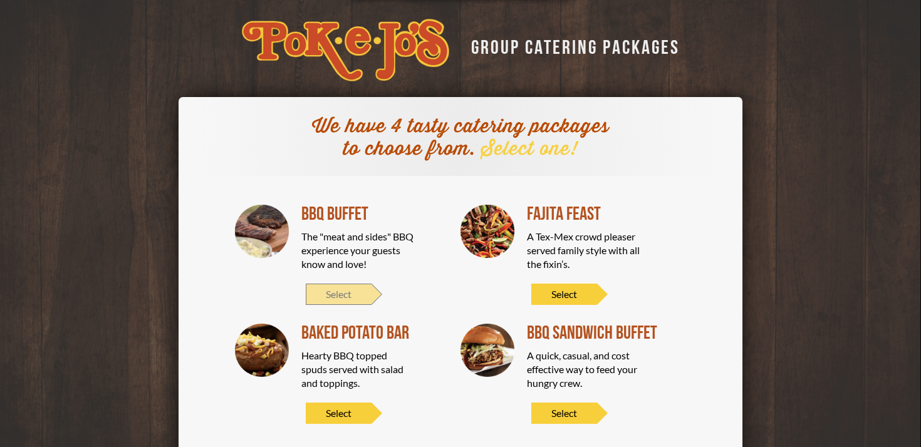
click at [343, 292] on span "Select" at bounding box center [339, 294] width 66 height 21
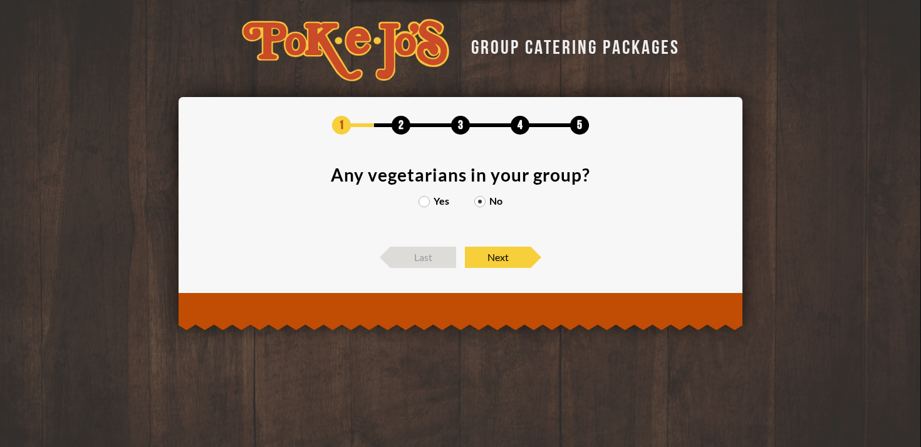
click at [423, 199] on label "Yes" at bounding box center [433, 201] width 31 height 10
click at [0, 0] on input "Yes" at bounding box center [0, 0] width 0 height 0
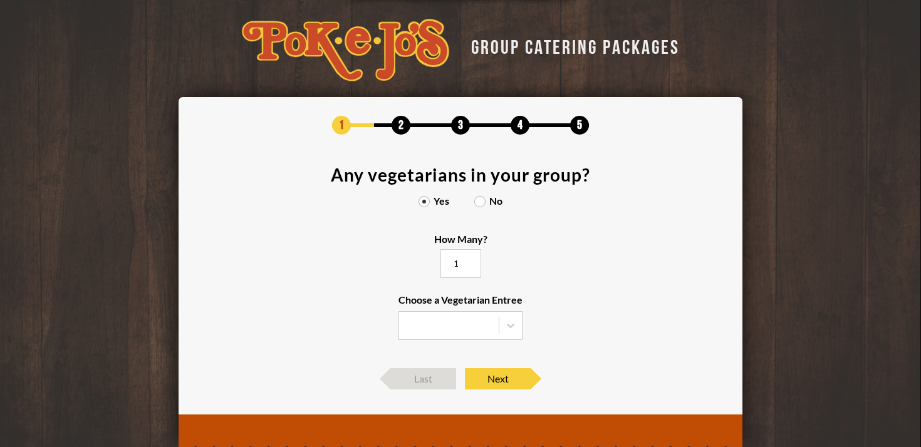
click at [468, 258] on input "1" at bounding box center [460, 263] width 41 height 29
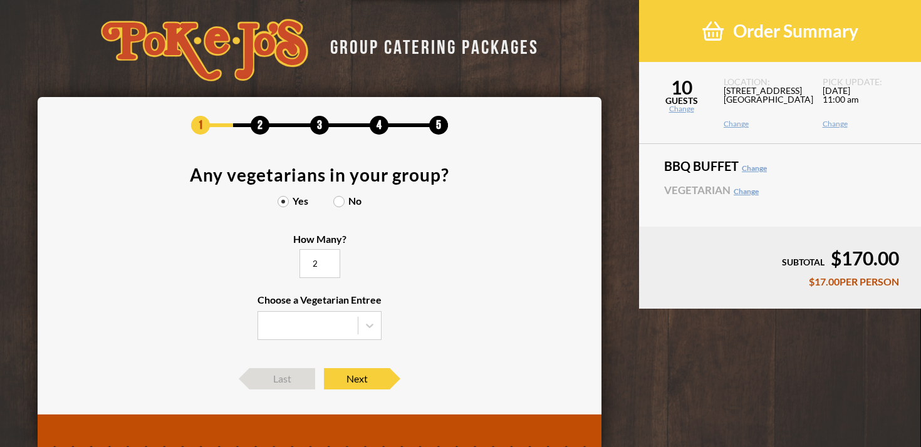
type input "2"
click at [327, 259] on input "2" at bounding box center [319, 263] width 41 height 29
click at [368, 324] on icon at bounding box center [369, 325] width 13 height 13
click at [0, 0] on input "Choose a Vegetarian Entree Veggie Skewers Baked Potato Entree Salad" at bounding box center [0, 0] width 0 height 0
click at [333, 381] on div "Entree Salad" at bounding box center [319, 387] width 123 height 18
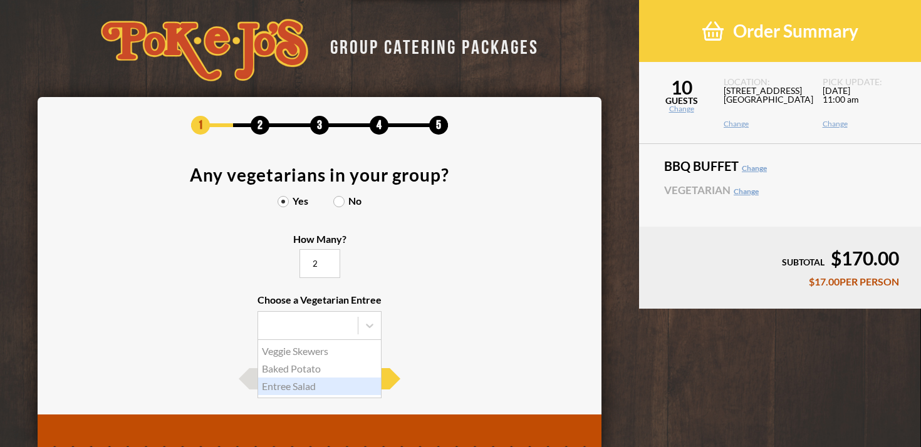
click at [0, 0] on input "Choose a Vegetarian Entree Veggie Skewers Baked Potato Entree Salad" at bounding box center [0, 0] width 0 height 0
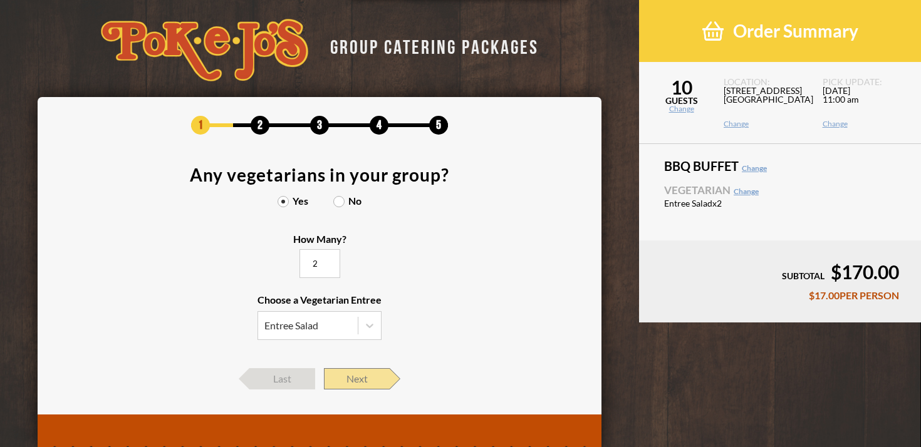
click at [356, 373] on span "Next" at bounding box center [357, 378] width 66 height 21
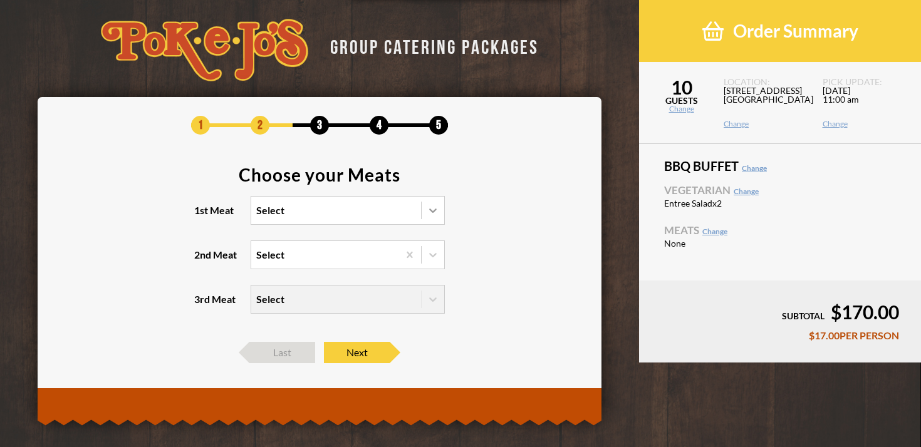
click at [431, 206] on icon at bounding box center [432, 210] width 13 height 13
click at [202, 216] on input "1st Meat Select" at bounding box center [202, 216] width 0 height 0
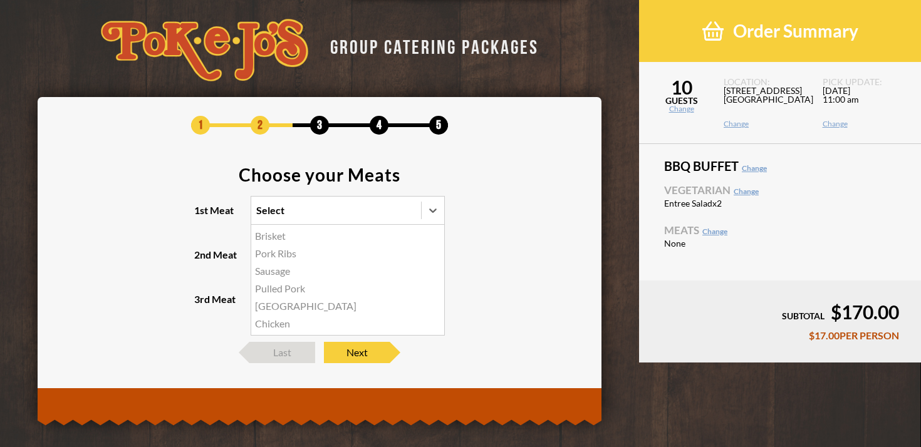
click at [300, 240] on div "Brisket" at bounding box center [347, 236] width 193 height 18
click at [202, 216] on input "1st Meat option Brisket focused, 1 of 6. 6 results available. Use Up and Down t…" at bounding box center [202, 216] width 0 height 0
click at [434, 252] on icon at bounding box center [432, 255] width 13 height 13
click at [202, 260] on input "2nd Meat Select" at bounding box center [202, 260] width 0 height 0
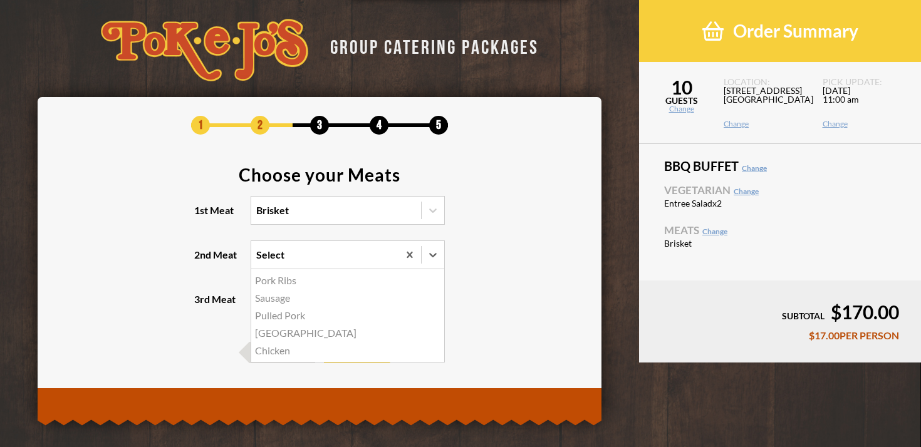
click at [302, 333] on div "[GEOGRAPHIC_DATA]" at bounding box center [347, 333] width 193 height 18
click at [202, 260] on input "2nd Meat option Turkey focused, 4 of 5. 5 results available. Use Up and Down to…" at bounding box center [202, 260] width 0 height 0
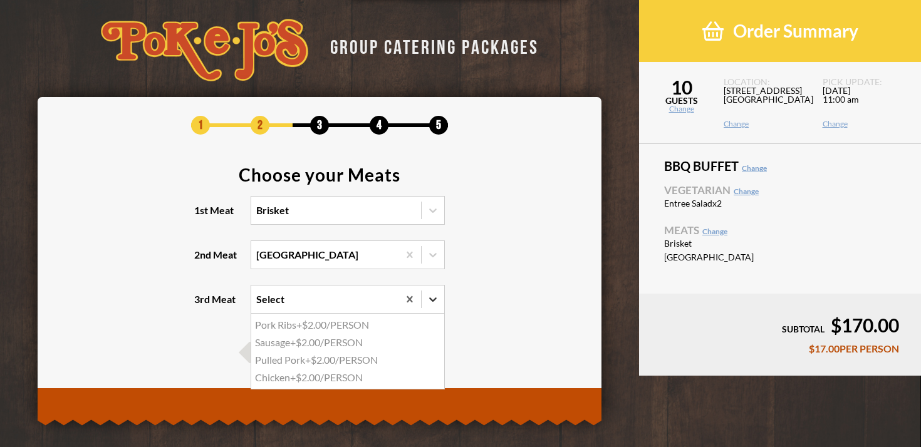
click at [433, 299] on icon at bounding box center [432, 299] width 13 height 13
click at [202, 305] on input "3rd Meat option Pork Ribs focused, 1 of 4. 4 results available. Use Up and Down…" at bounding box center [202, 305] width 0 height 0
click at [548, 287] on section "Choose your Meats 1st Meat Brisket 2nd Meat [GEOGRAPHIC_DATA] 3rd Meat option P…" at bounding box center [319, 247] width 526 height 163
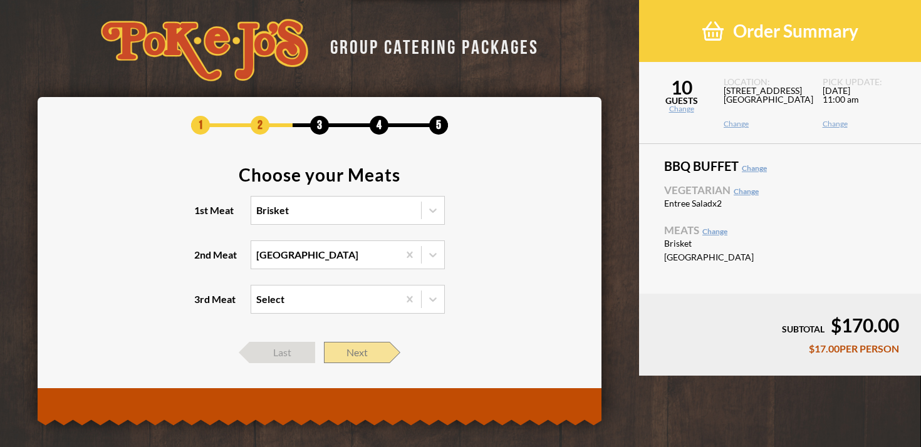
click at [365, 352] on span "Next" at bounding box center [357, 352] width 66 height 21
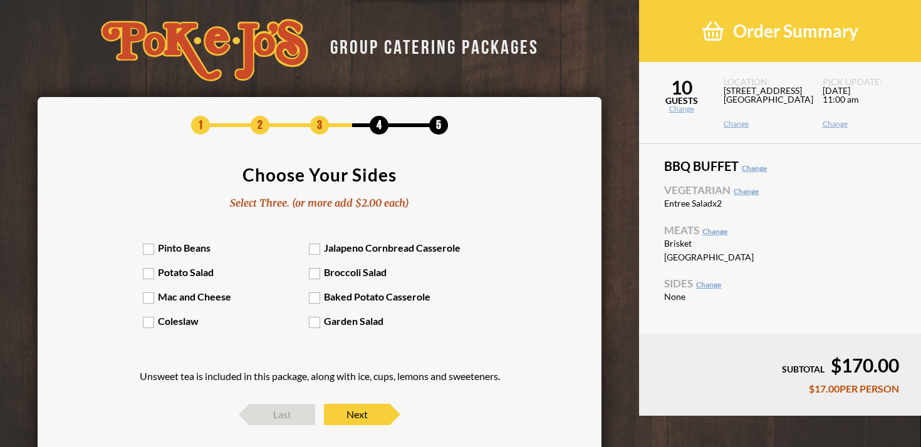
click at [150, 249] on label "Pinto Beans" at bounding box center [226, 248] width 167 height 12
click at [0, 0] on input "Pinto Beans" at bounding box center [0, 0] width 0 height 0
click at [150, 296] on label "Mac and Cheese" at bounding box center [226, 297] width 167 height 12
click at [0, 0] on input "Mac and Cheese" at bounding box center [0, 0] width 0 height 0
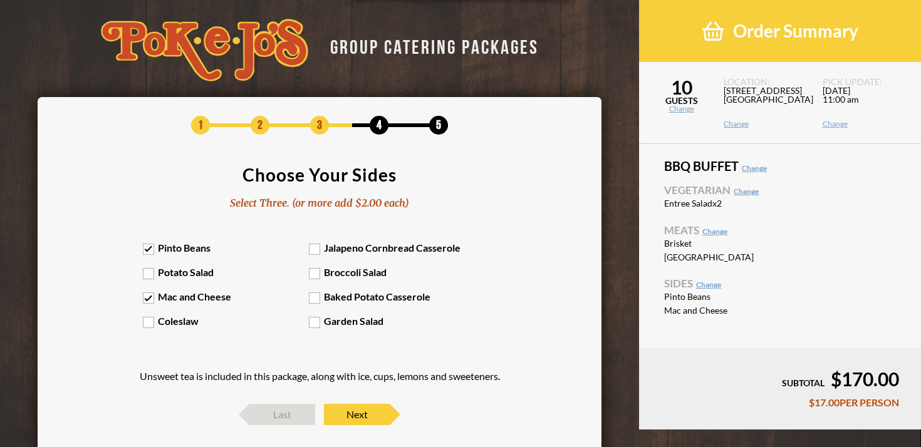
click at [319, 297] on label "Baked Potato Casserole" at bounding box center [392, 297] width 167 height 12
click at [0, 0] on input "Baked Potato Casserole" at bounding box center [0, 0] width 0 height 0
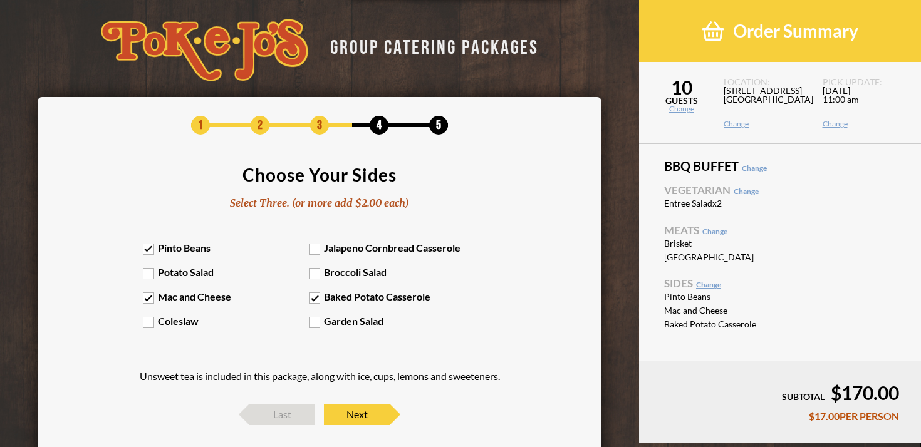
click at [316, 320] on label "Garden Salad" at bounding box center [392, 321] width 167 height 12
click at [0, 0] on input "Garden Salad" at bounding box center [0, 0] width 0 height 0
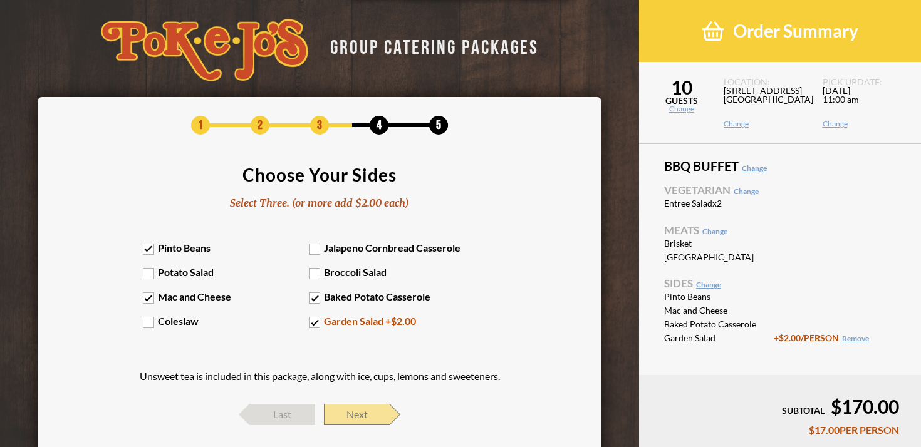
click at [349, 414] on span "Next" at bounding box center [357, 414] width 66 height 21
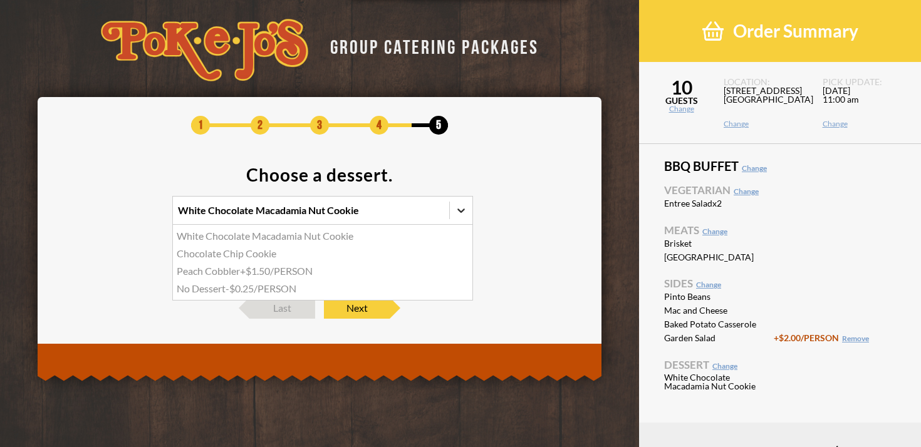
click at [458, 207] on icon at bounding box center [461, 210] width 13 height 13
click at [123, 216] on input "option White Chocolate Macadamia Nut Cookie focused, 1 of 4. 4 results availabl…" at bounding box center [123, 216] width 0 height 0
click at [312, 270] on div "[PERSON_NAME] +$1.50/PERSON" at bounding box center [322, 271] width 299 height 18
click at [123, 216] on input "option [PERSON_NAME] focused, 3 of 4. 4 results available. Use Up and Down to c…" at bounding box center [123, 216] width 0 height 0
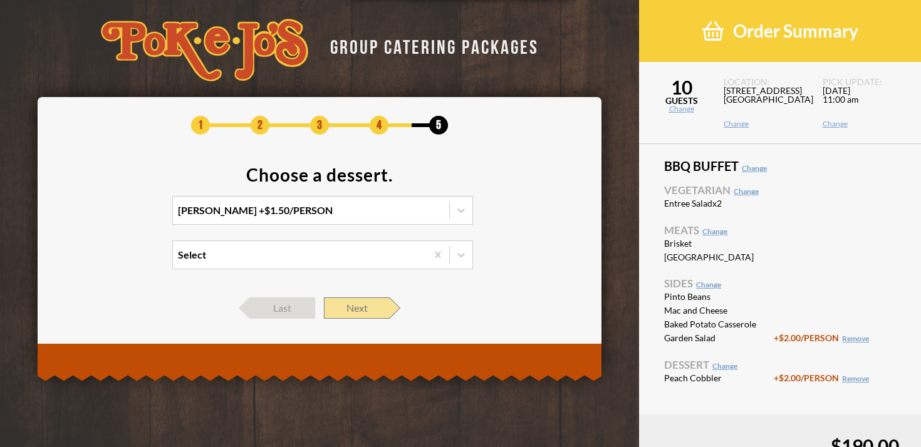
click at [370, 309] on span "Next" at bounding box center [357, 307] width 66 height 21
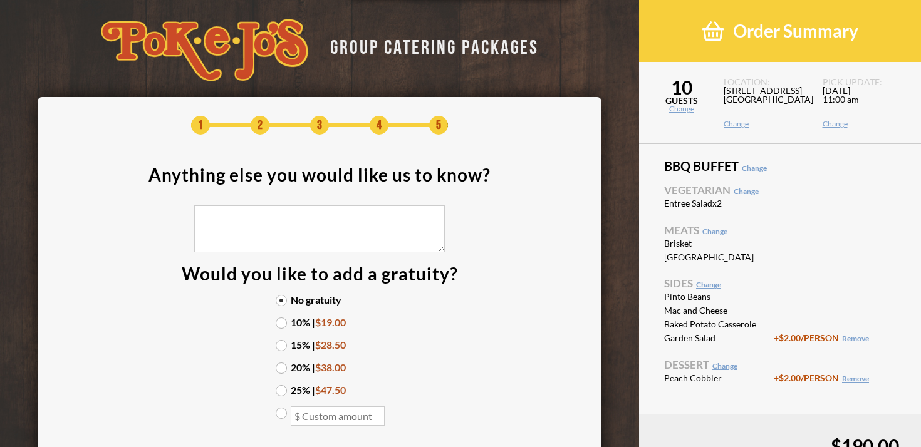
click at [281, 320] on label "10% | $19.00" at bounding box center [320, 322] width 88 height 10
click at [0, 0] on input "10% | $19.00" at bounding box center [0, 0] width 0 height 0
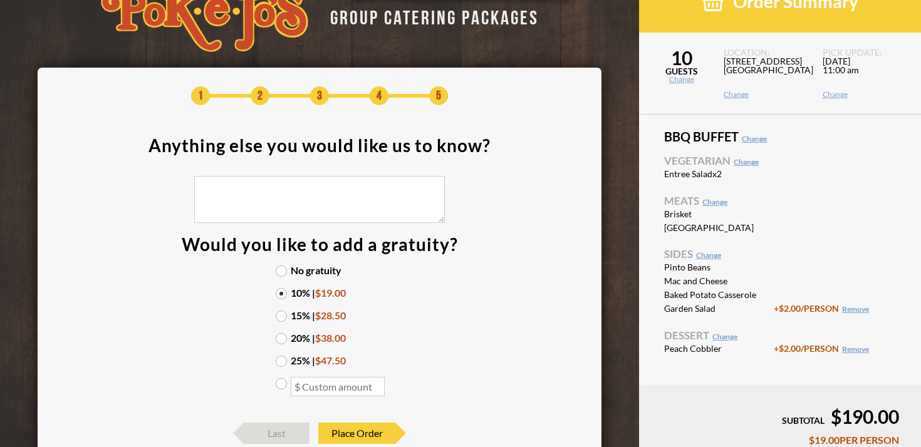
scroll to position [26, 0]
